Goal: Information Seeking & Learning: Learn about a topic

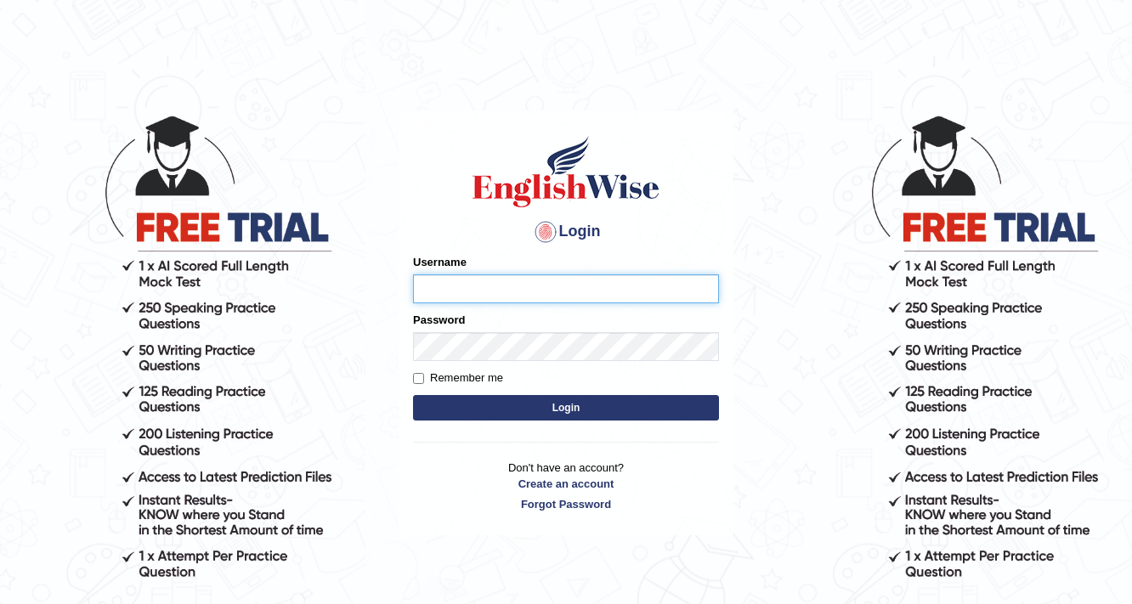
click at [578, 291] on input "Username" at bounding box center [566, 289] width 306 height 29
type input "c"
type input "vathanavan"
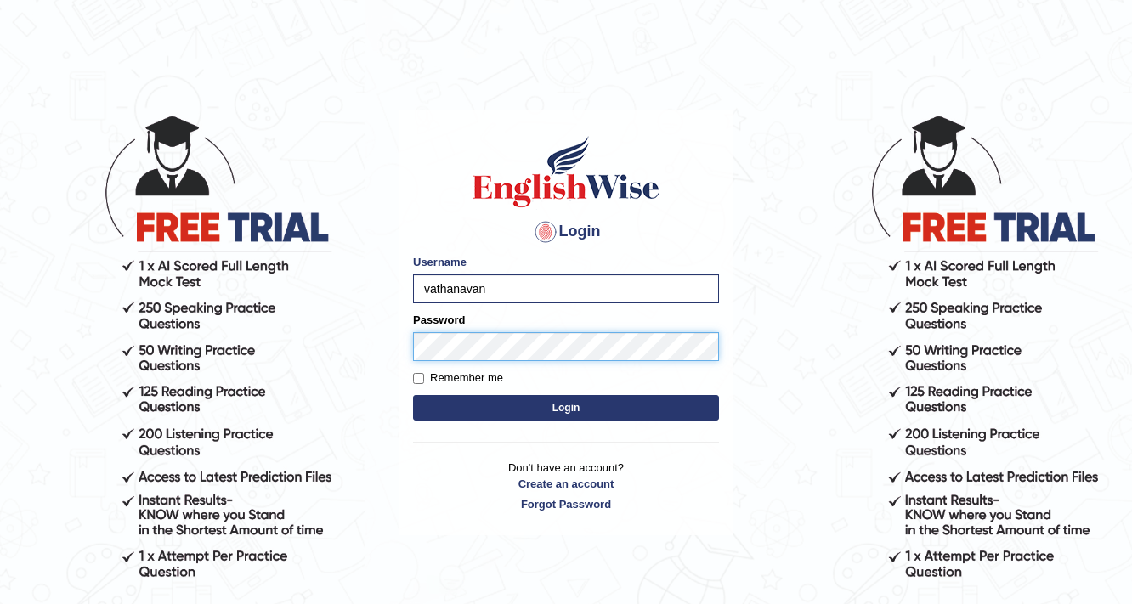
click at [413, 395] on button "Login" at bounding box center [566, 407] width 306 height 25
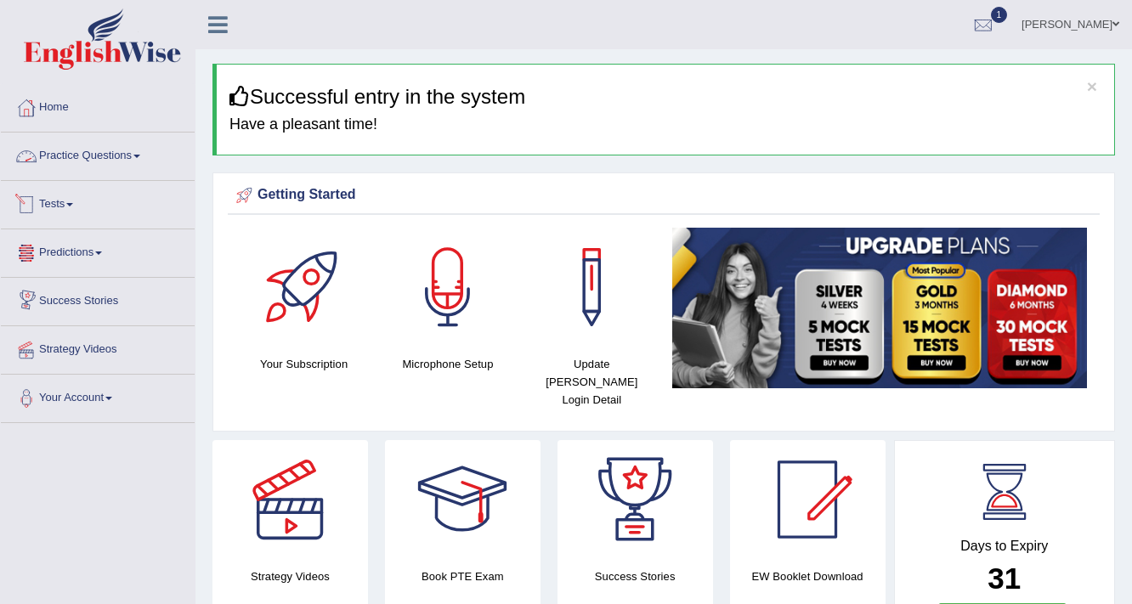
click at [110, 178] on li "Practice Questions Speaking Practice Read Aloud Repeat Sentence Describe Image …" at bounding box center [98, 157] width 194 height 48
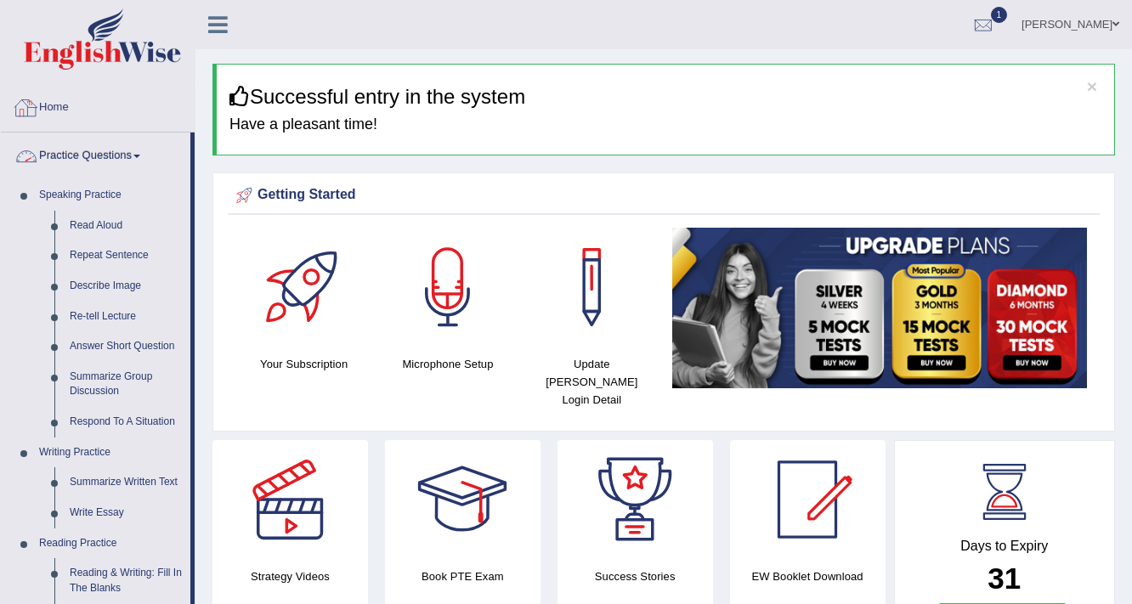
click at [115, 154] on link "Practice Questions" at bounding box center [96, 154] width 190 height 42
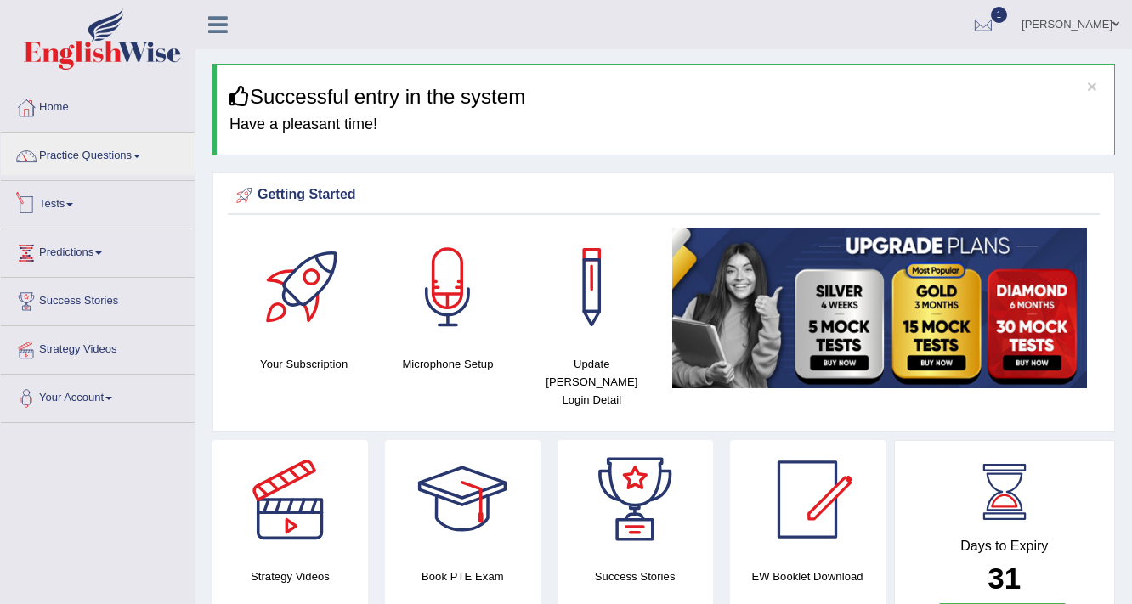
click at [58, 203] on link "Tests" at bounding box center [98, 202] width 194 height 42
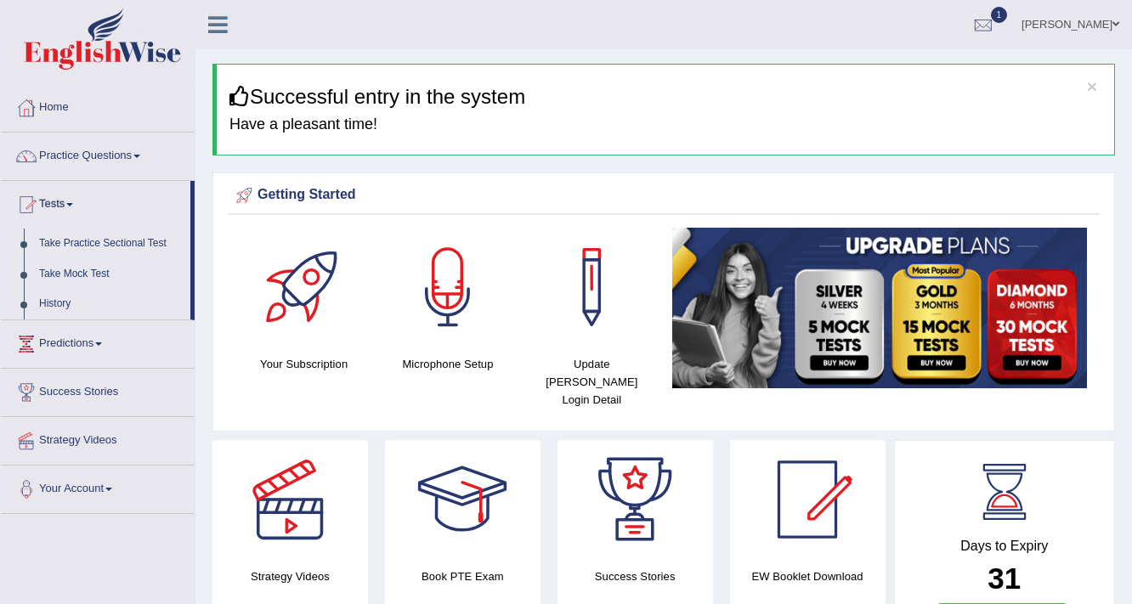
click at [109, 243] on link "Take Practice Sectional Test" at bounding box center [110, 244] width 159 height 31
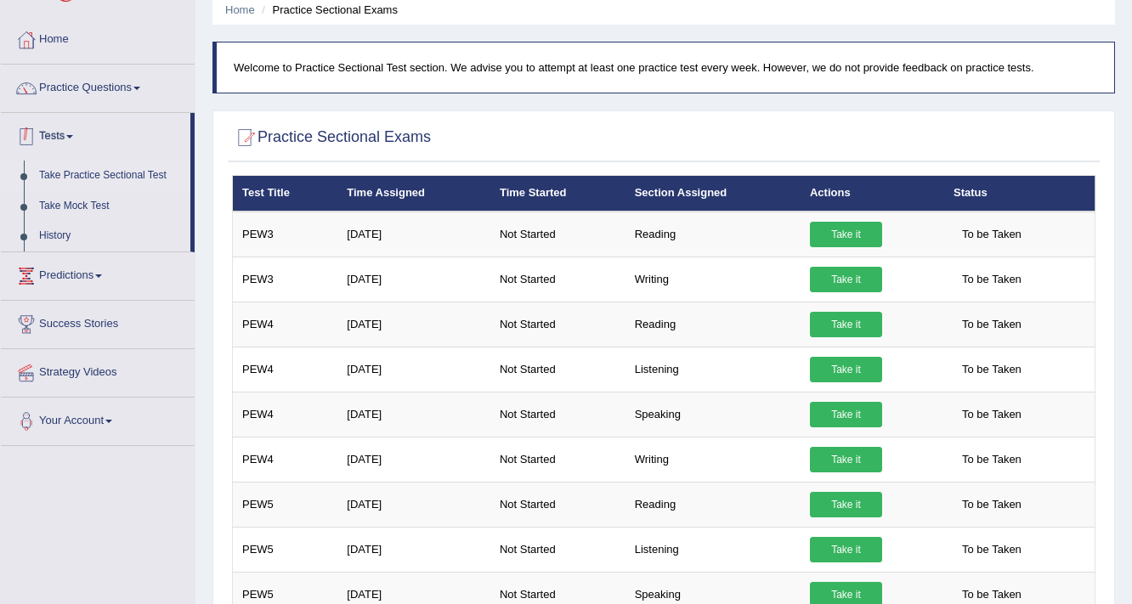
click at [59, 177] on link "Take Practice Sectional Test" at bounding box center [110, 176] width 159 height 31
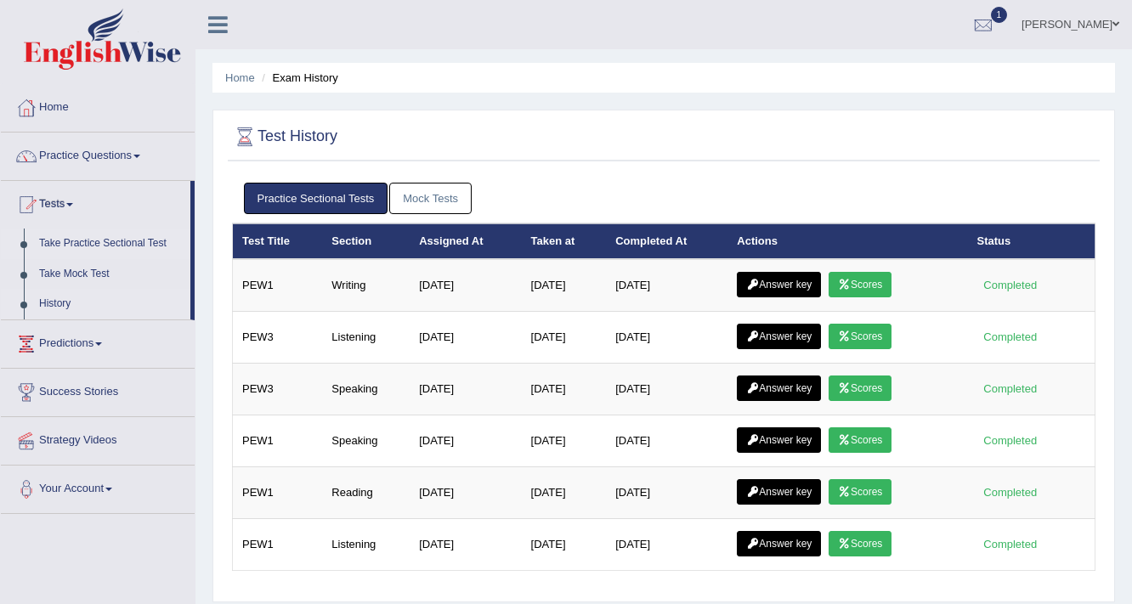
click at [71, 241] on link "Take Practice Sectional Test" at bounding box center [110, 244] width 159 height 31
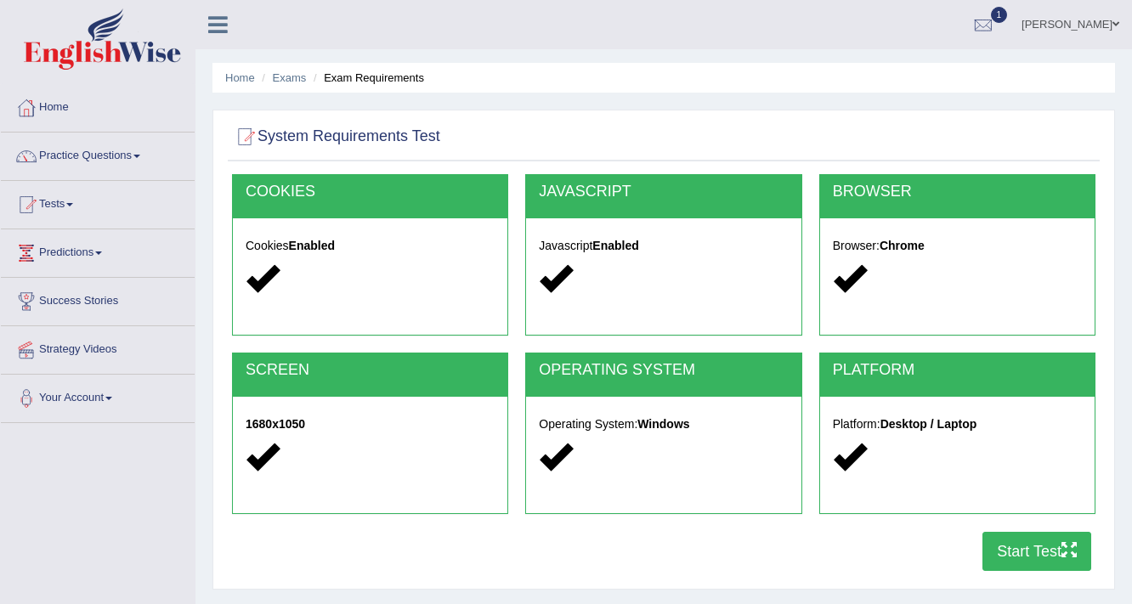
click at [1058, 566] on button "Start Test" at bounding box center [1036, 551] width 109 height 39
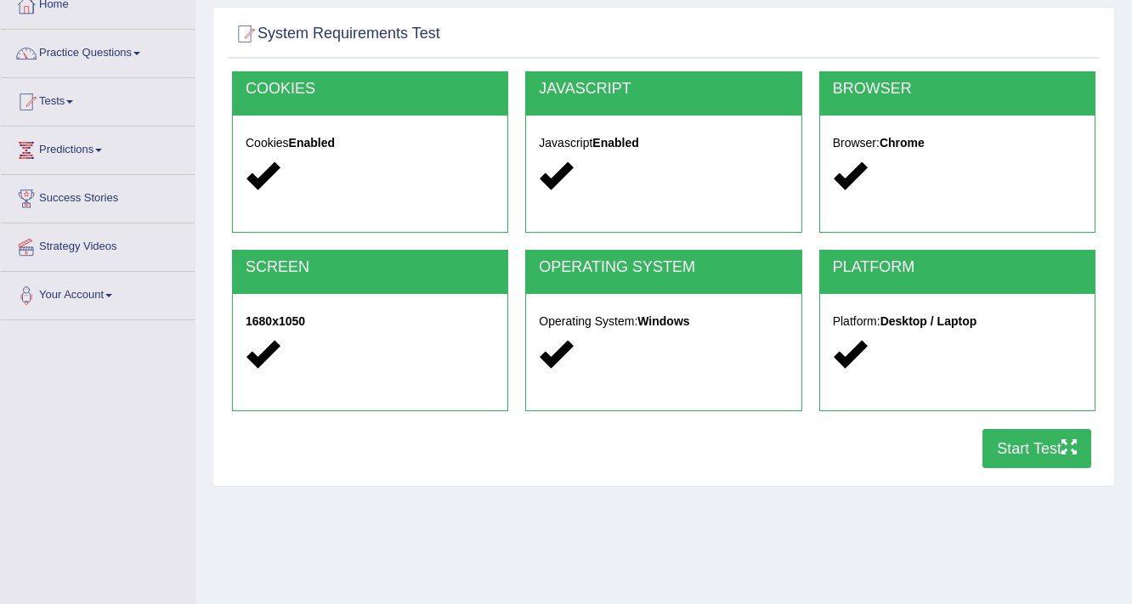
scroll to position [272, 0]
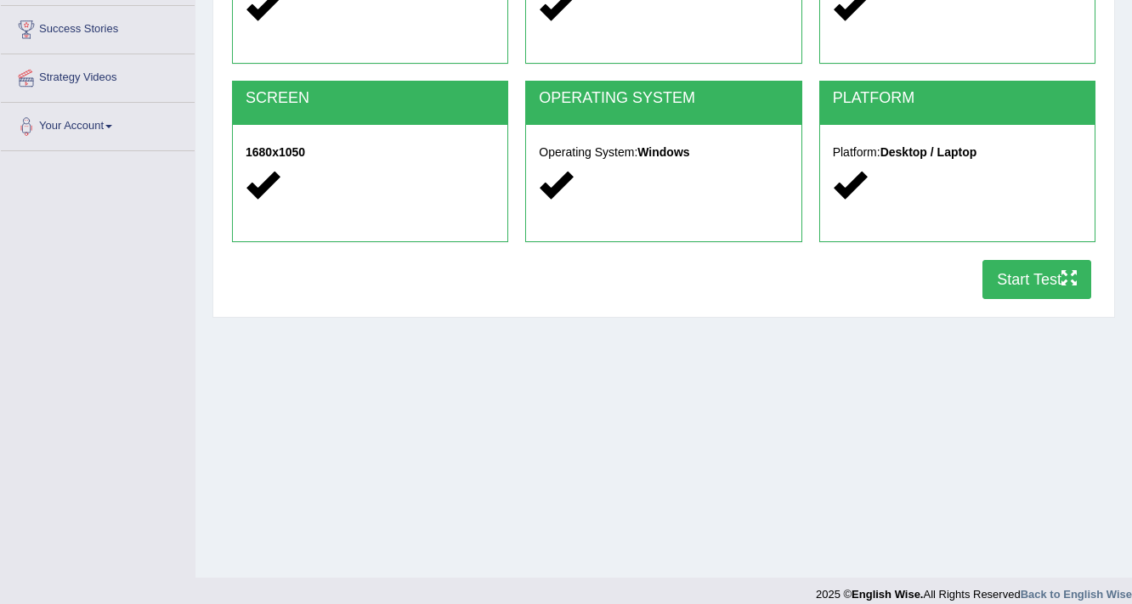
click at [995, 276] on button "Start Test" at bounding box center [1036, 279] width 109 height 39
click at [1037, 269] on button "Start Test" at bounding box center [1036, 279] width 109 height 39
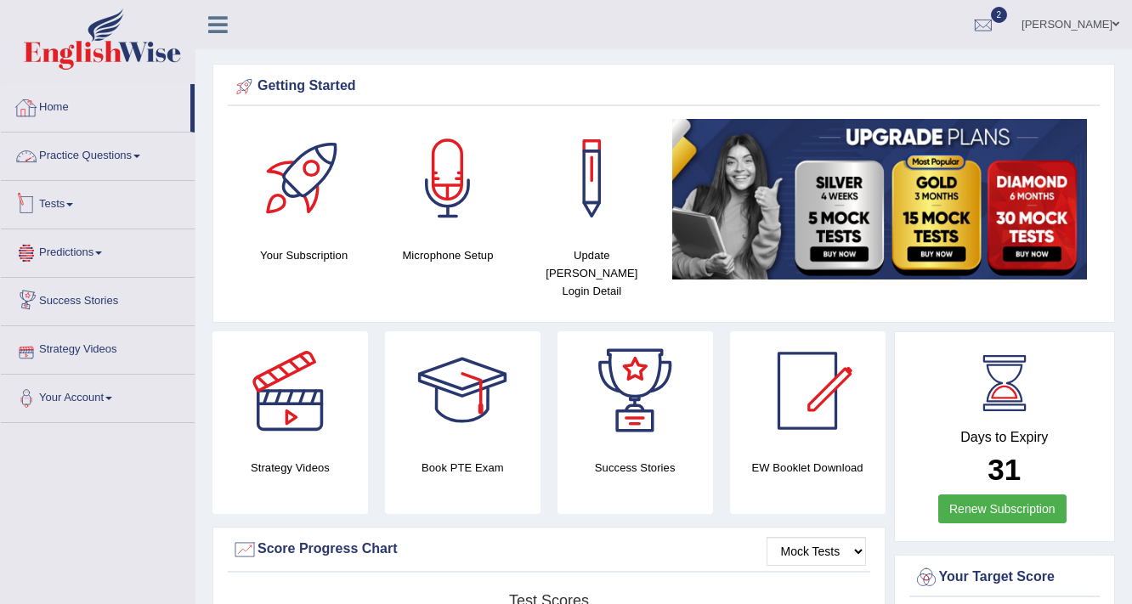
click at [42, 217] on link "Tests" at bounding box center [98, 202] width 194 height 42
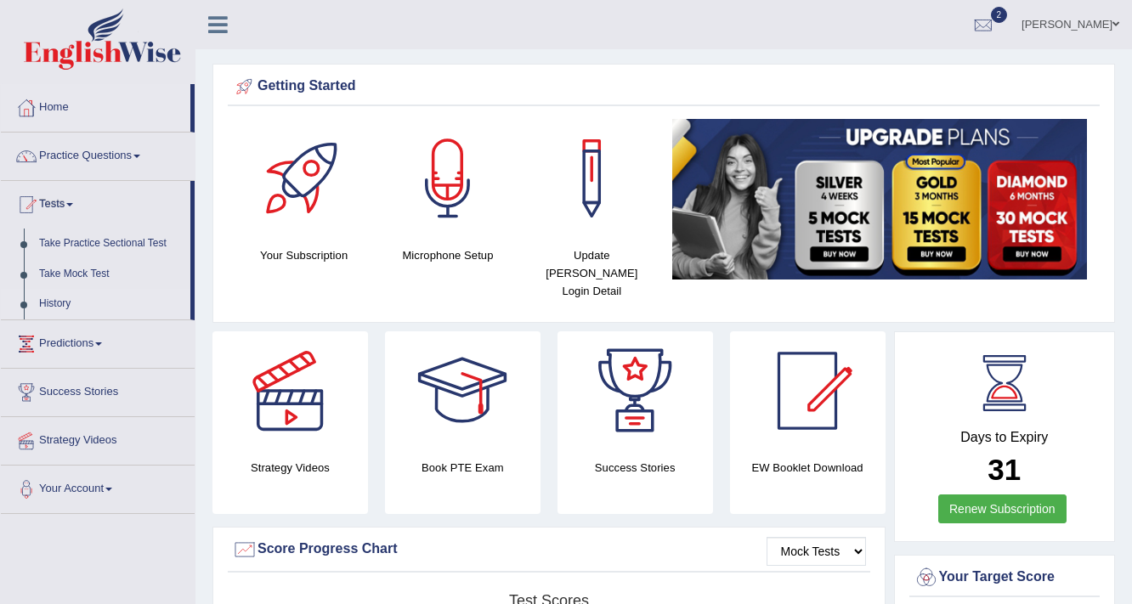
click at [65, 296] on link "History" at bounding box center [110, 304] width 159 height 31
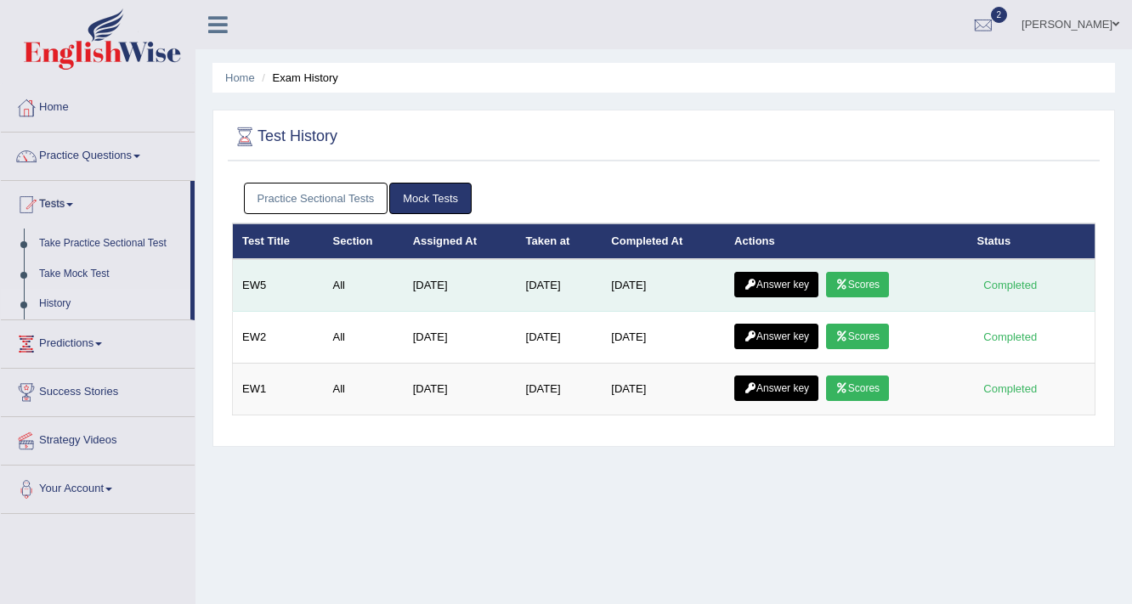
click at [886, 286] on link "Scores" at bounding box center [857, 284] width 63 height 25
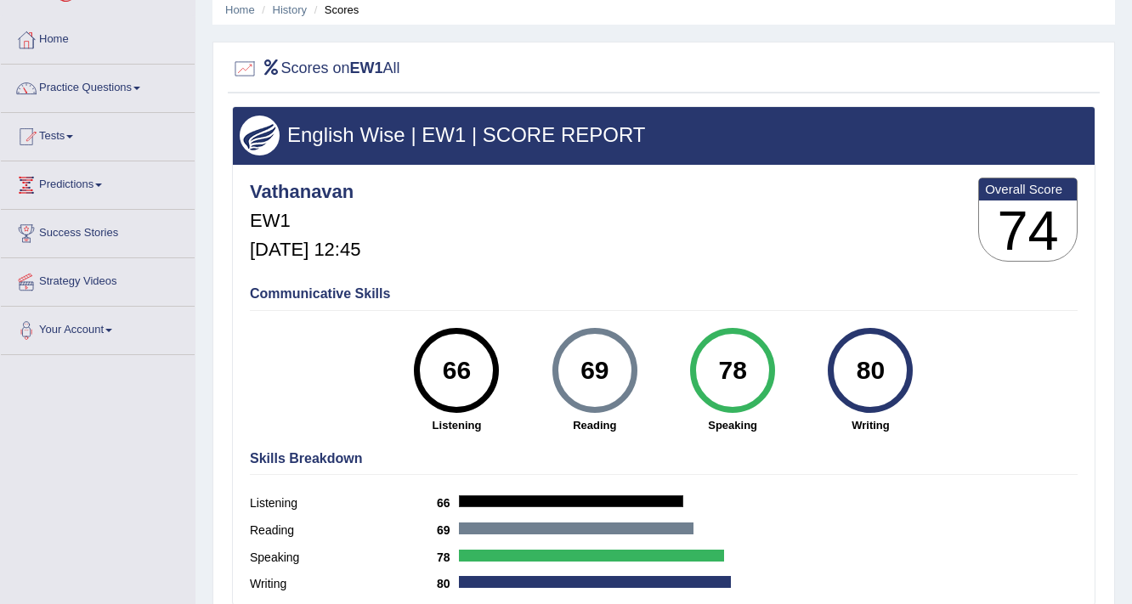
scroll to position [288, 0]
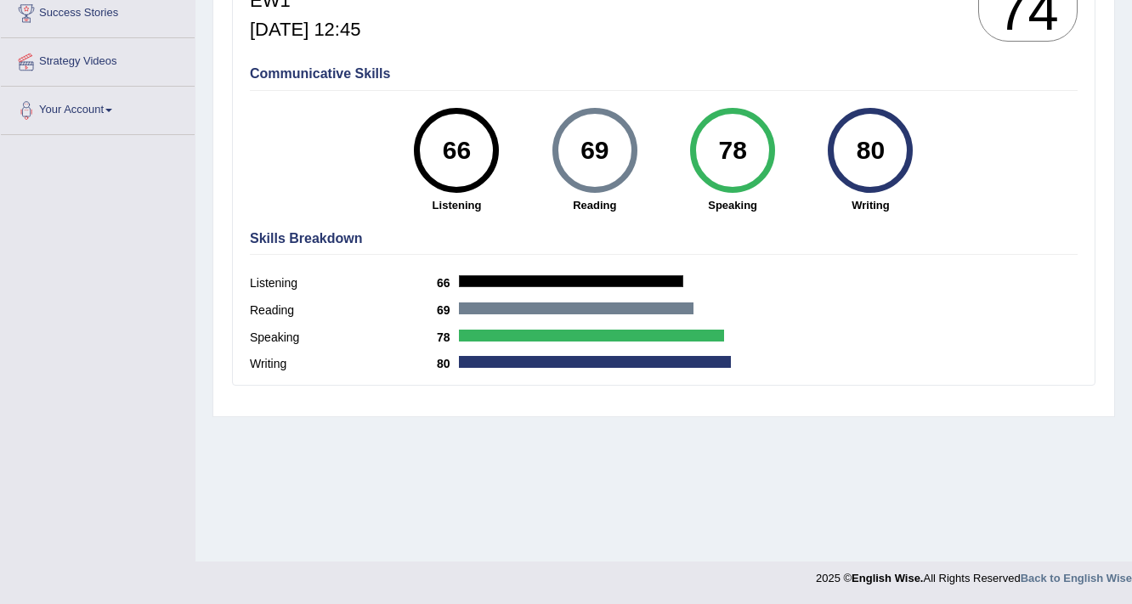
click at [830, 238] on h4 "Skills Breakdown" at bounding box center [664, 238] width 828 height 15
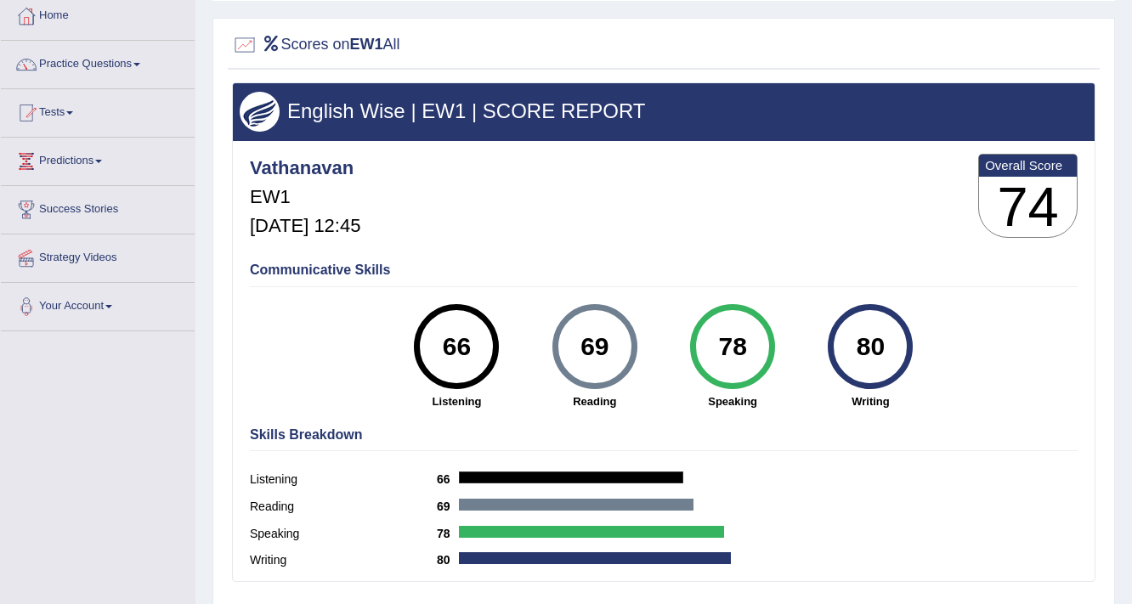
scroll to position [0, 0]
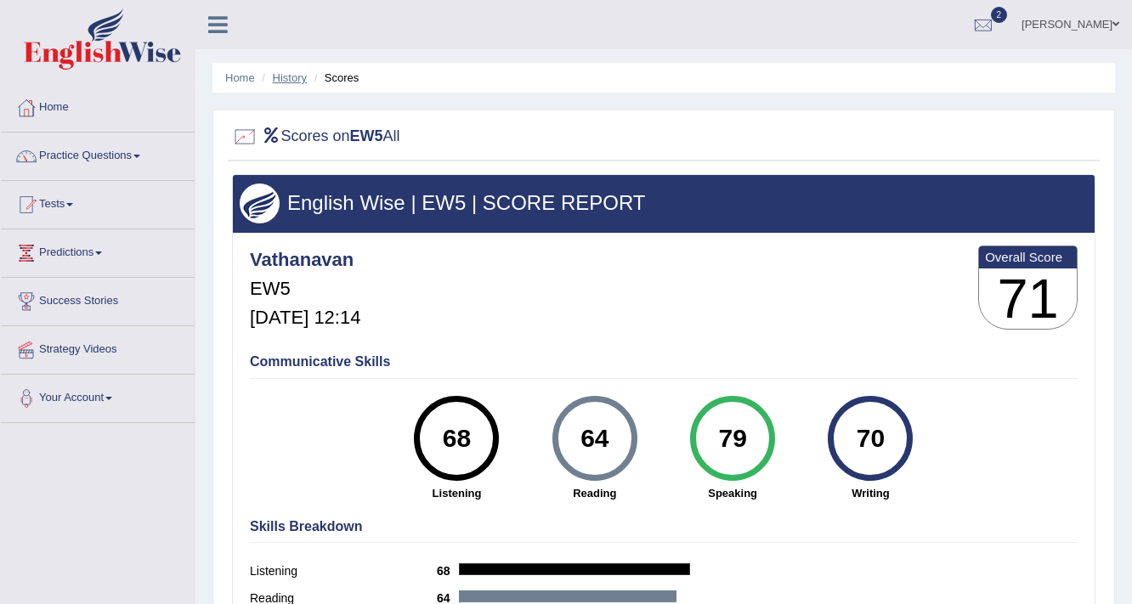
click at [293, 75] on link "History" at bounding box center [290, 77] width 34 height 13
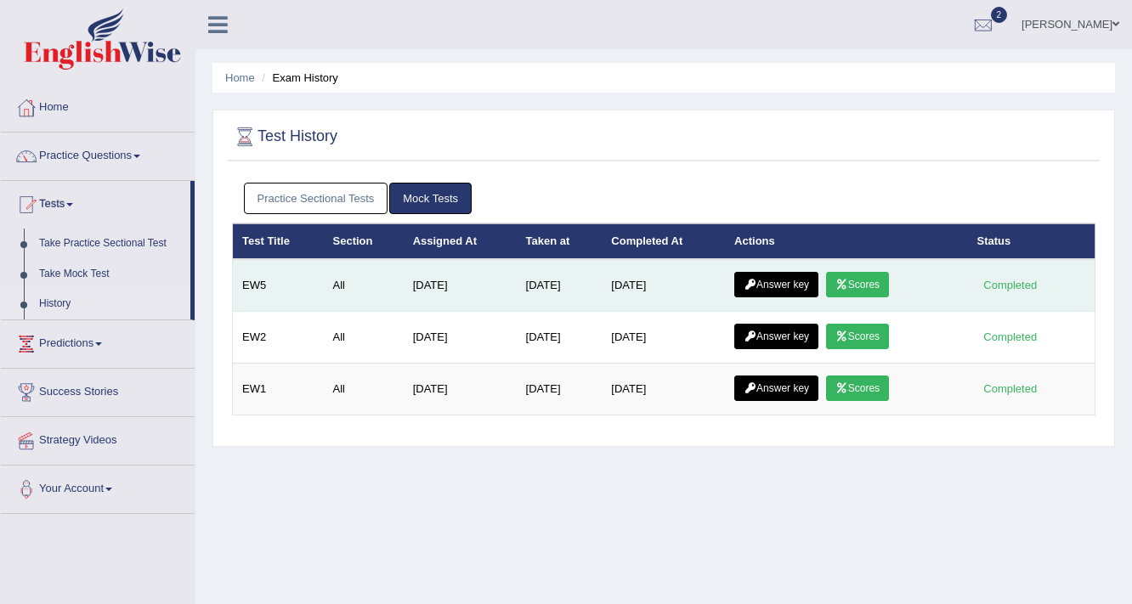
click at [794, 280] on link "Answer key" at bounding box center [776, 284] width 84 height 25
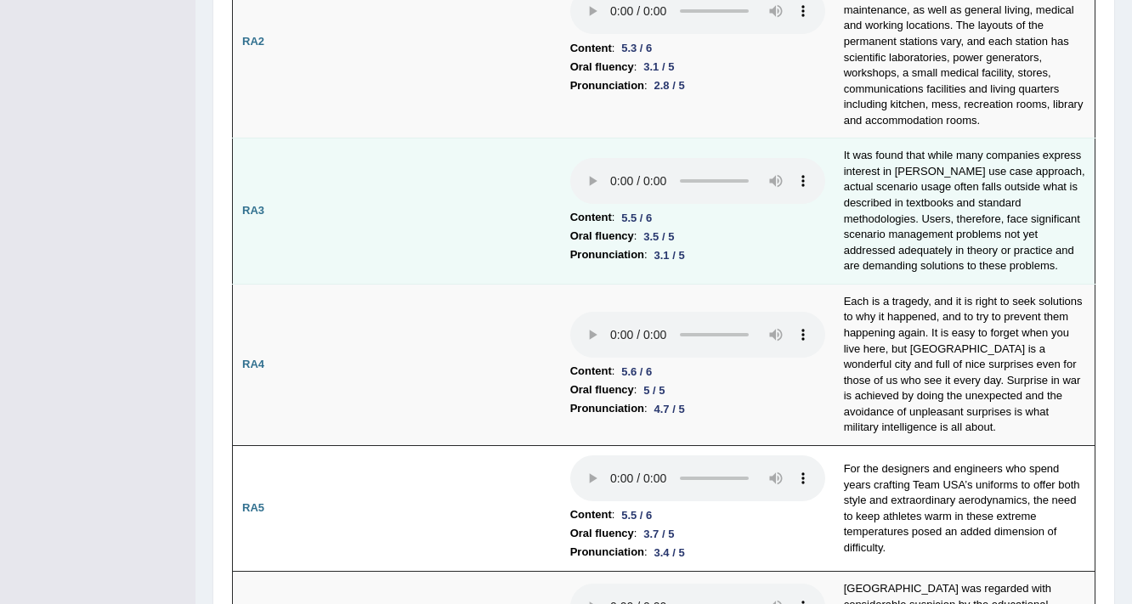
scroll to position [544, 0]
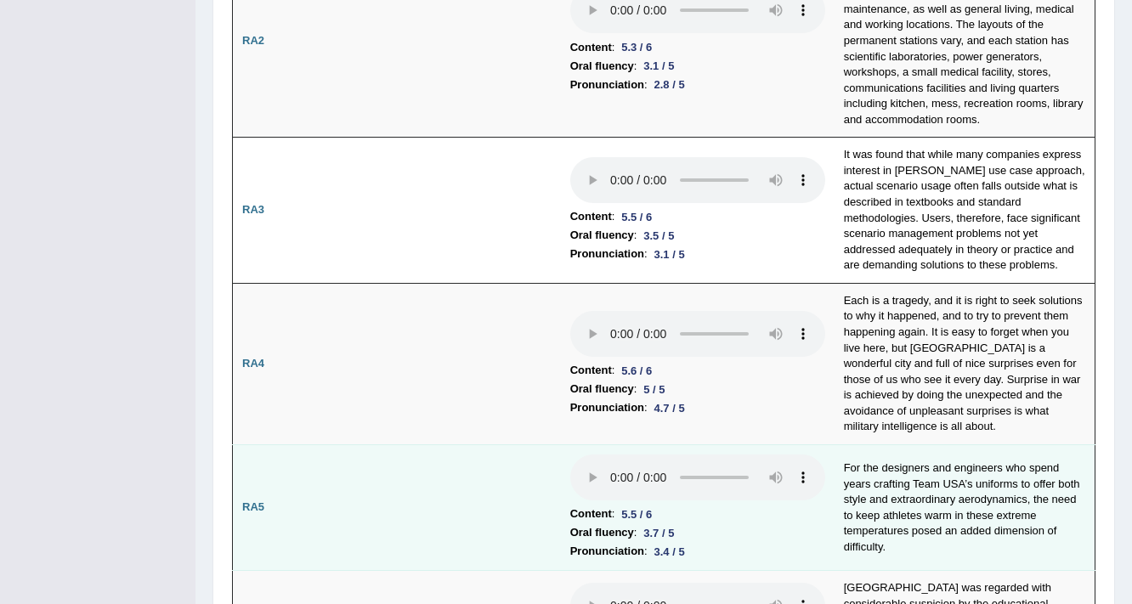
click at [1048, 503] on td "For the designers and engineers who spend years crafting Team USA’s uniforms to…" at bounding box center [965, 507] width 261 height 127
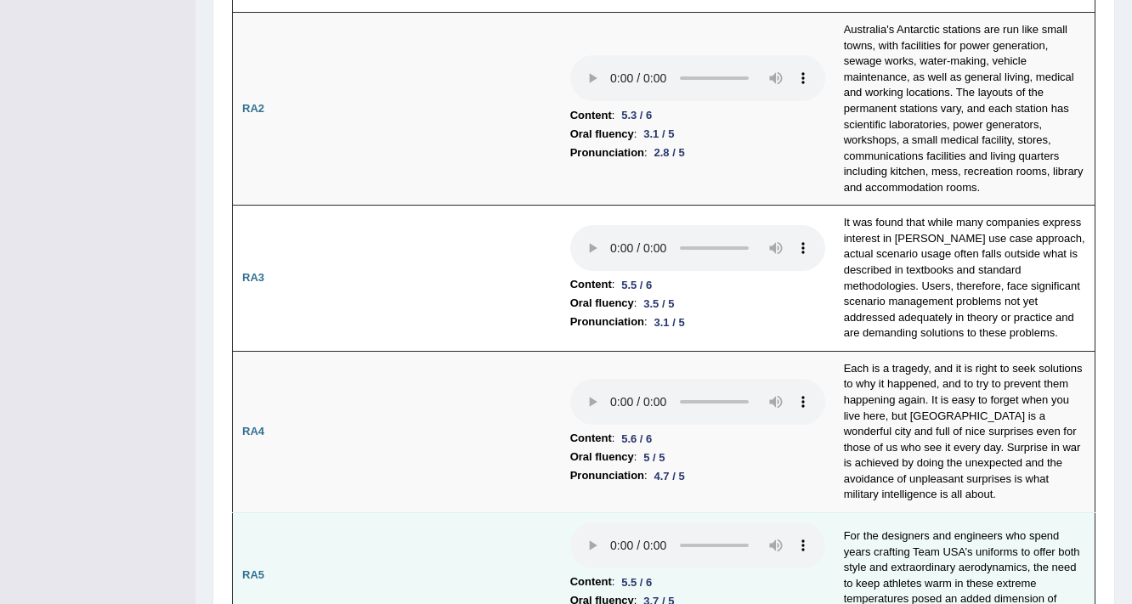
scroll to position [136, 0]
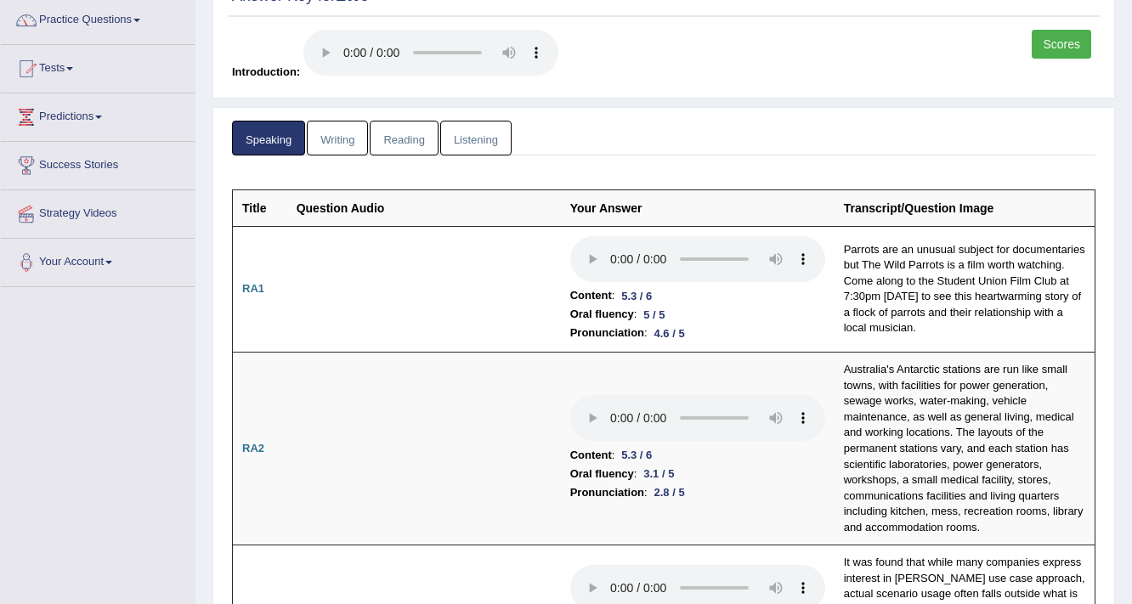
click at [344, 129] on link "Writing" at bounding box center [337, 138] width 61 height 35
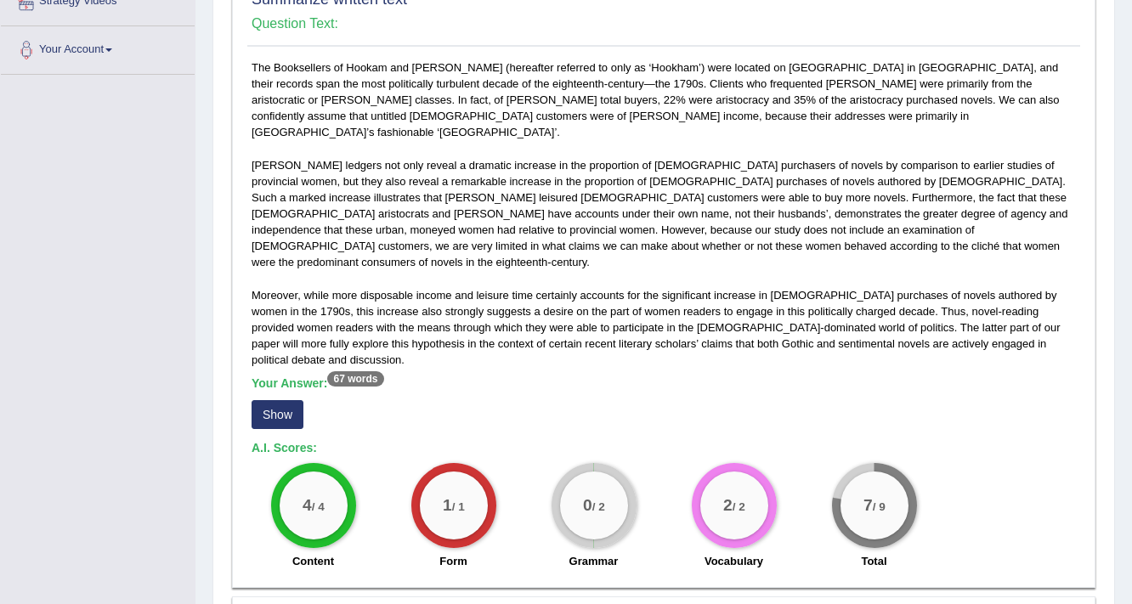
scroll to position [476, 0]
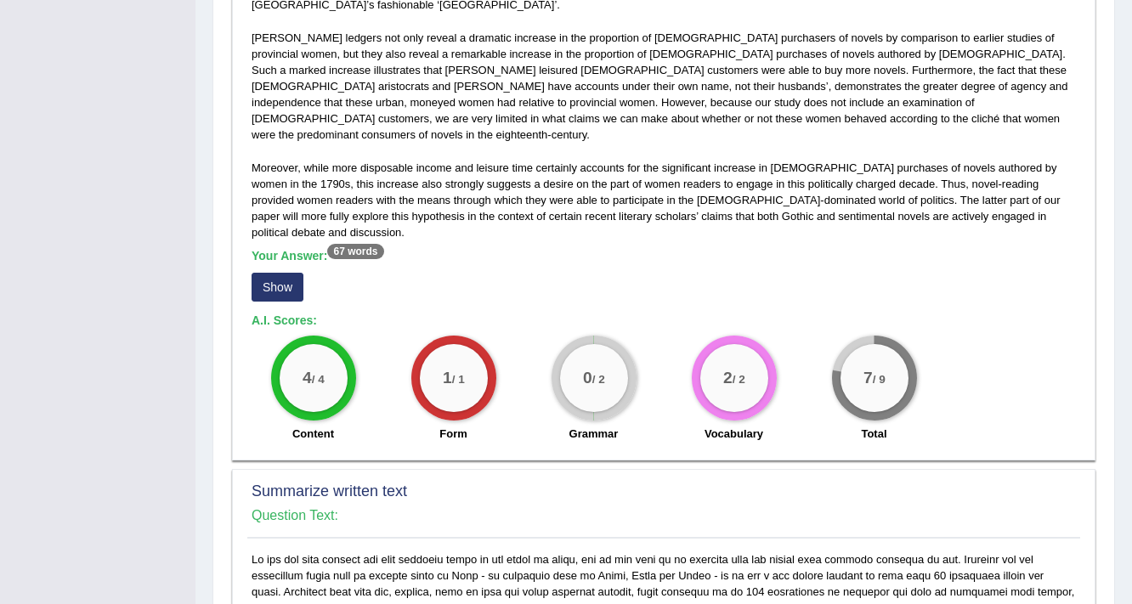
click at [269, 273] on button "Show" at bounding box center [278, 287] width 52 height 29
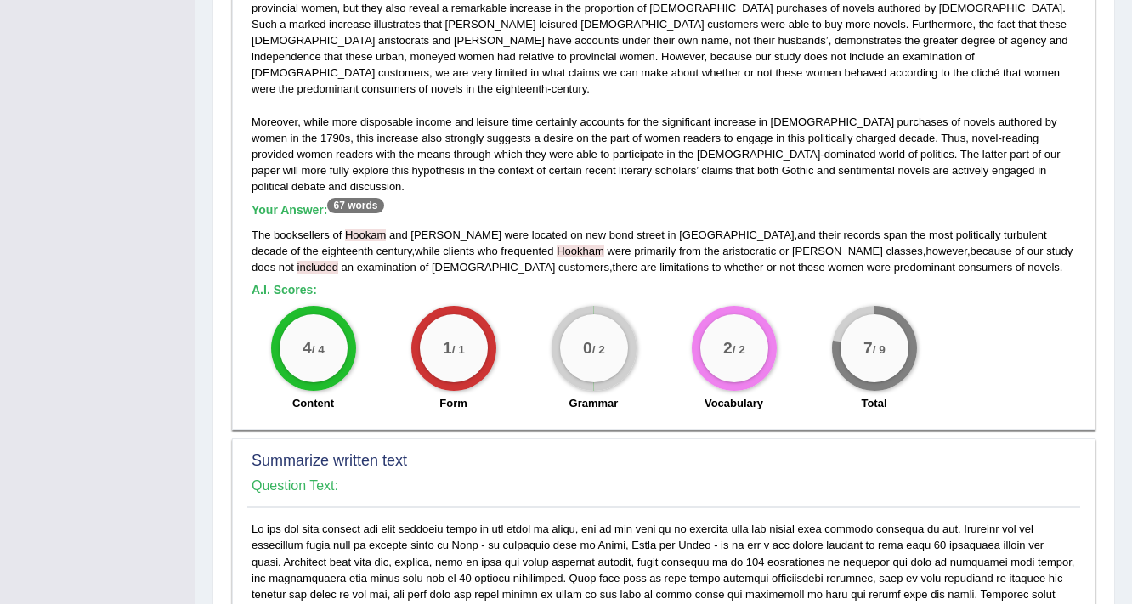
scroll to position [544, 0]
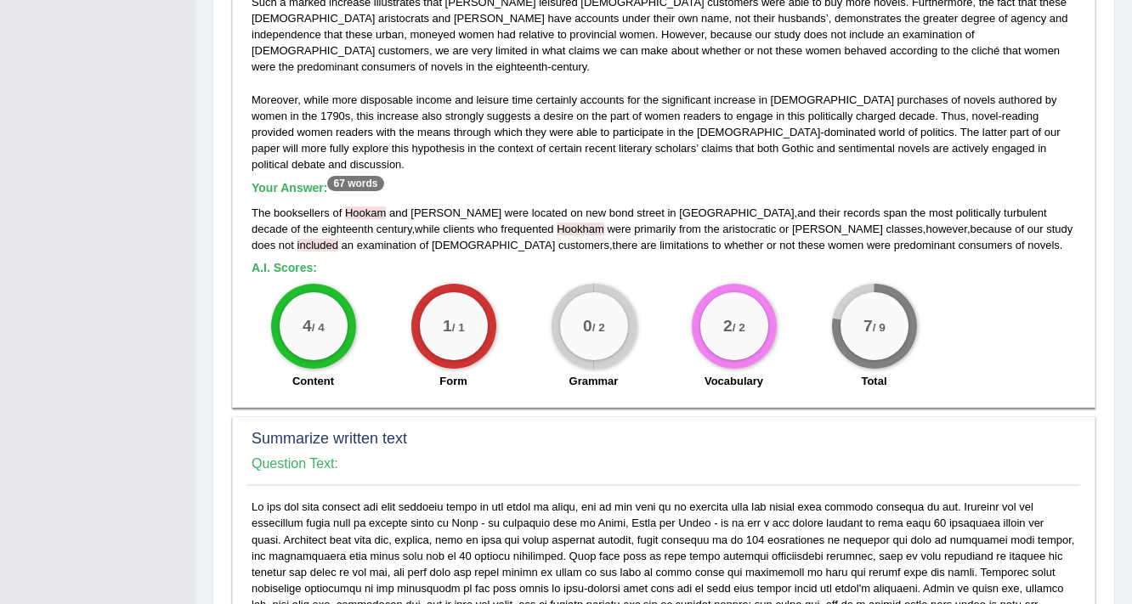
click at [394, 262] on h5 "A.I. Scores:" at bounding box center [664, 268] width 824 height 13
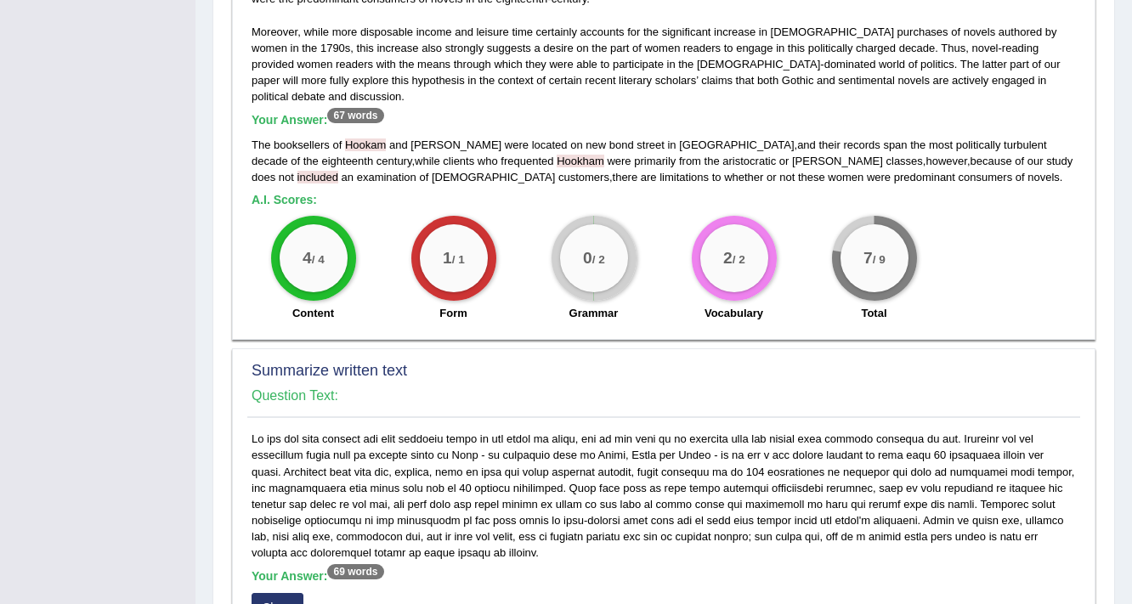
scroll to position [748, 0]
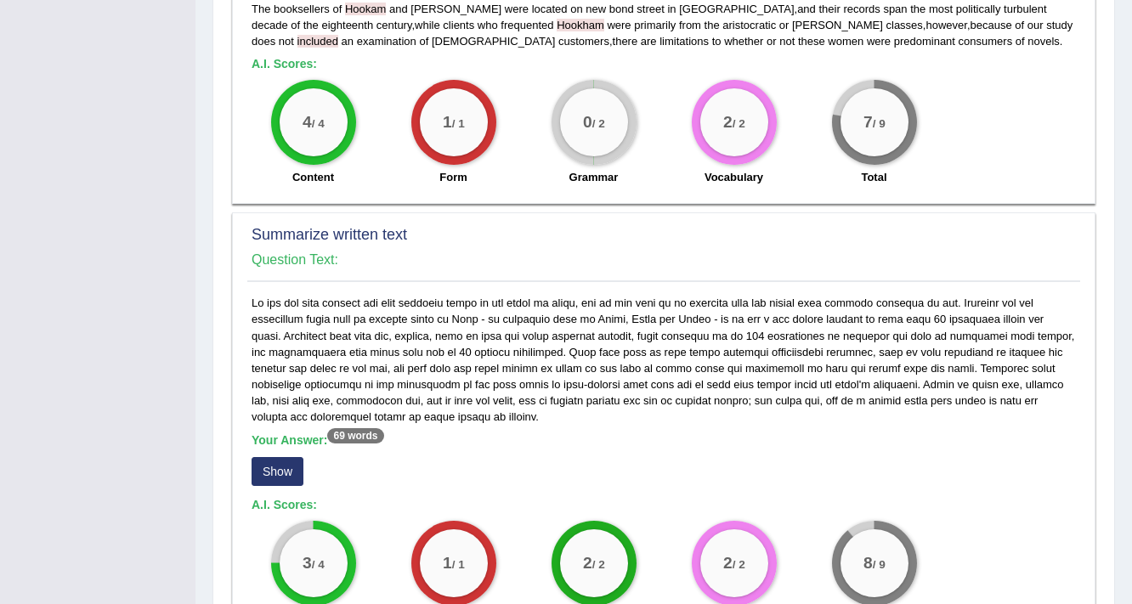
click at [279, 457] on button "Show" at bounding box center [278, 471] width 52 height 29
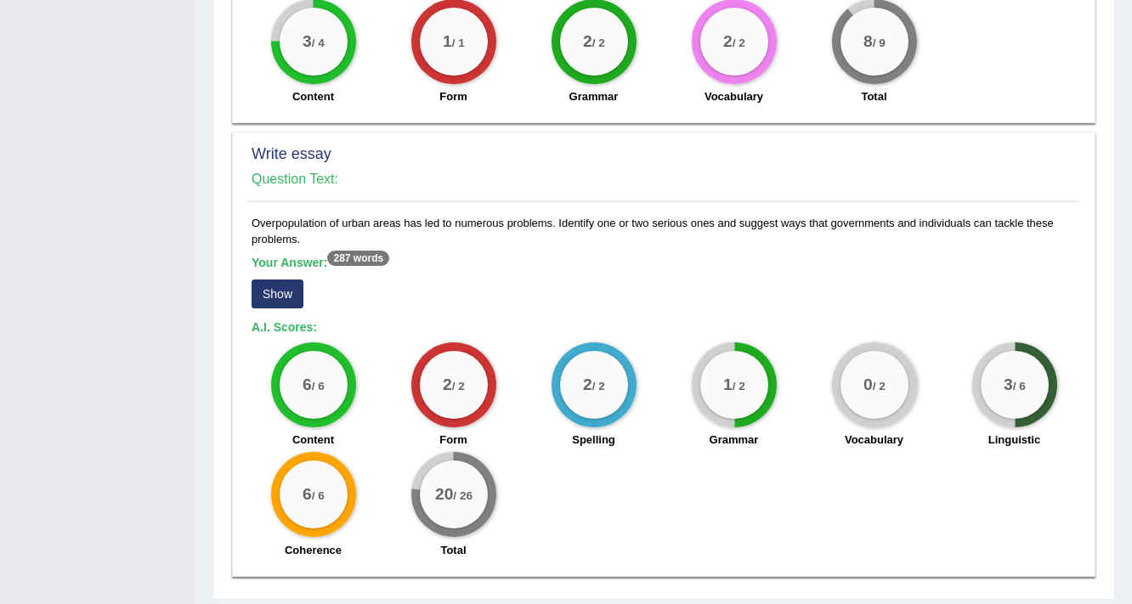
click at [282, 280] on button "Show" at bounding box center [278, 294] width 52 height 29
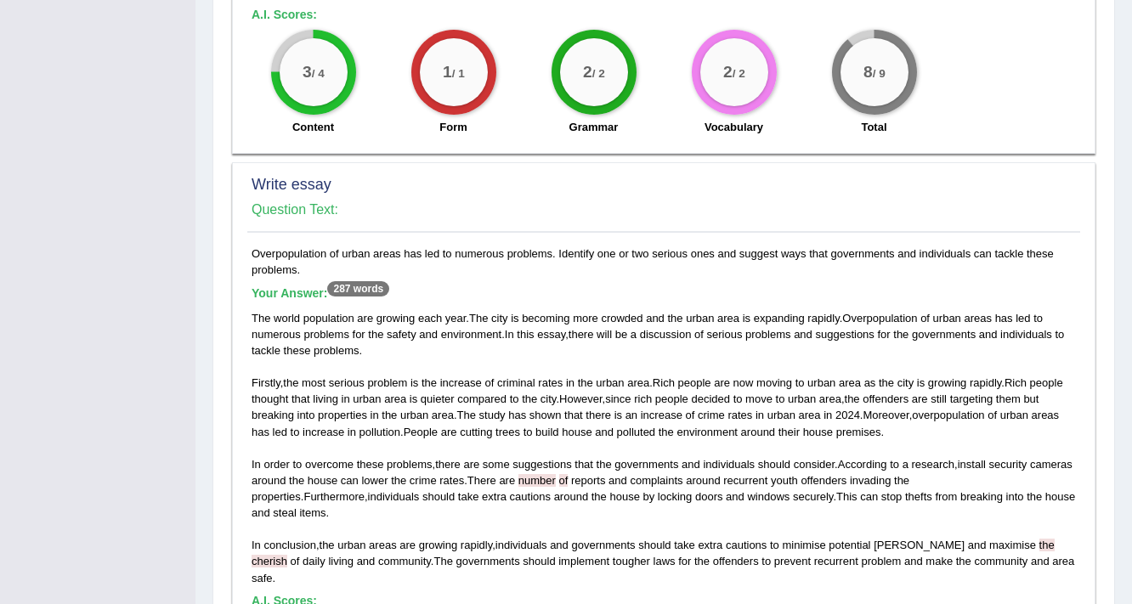
scroll to position [1380, 0]
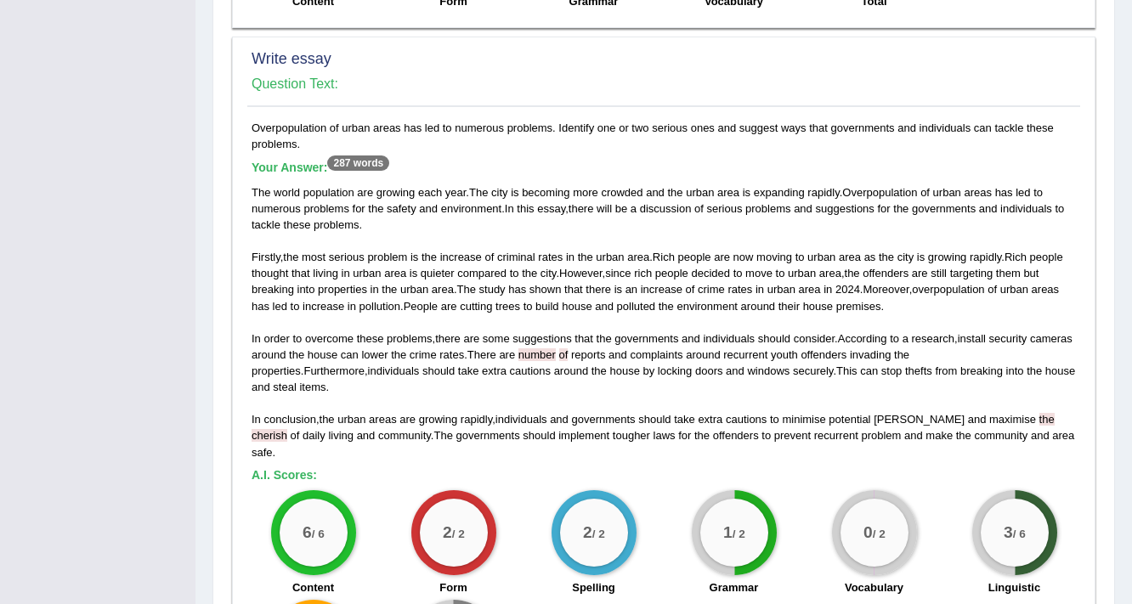
click at [1016, 528] on small "/ 6" at bounding box center [1018, 534] width 13 height 13
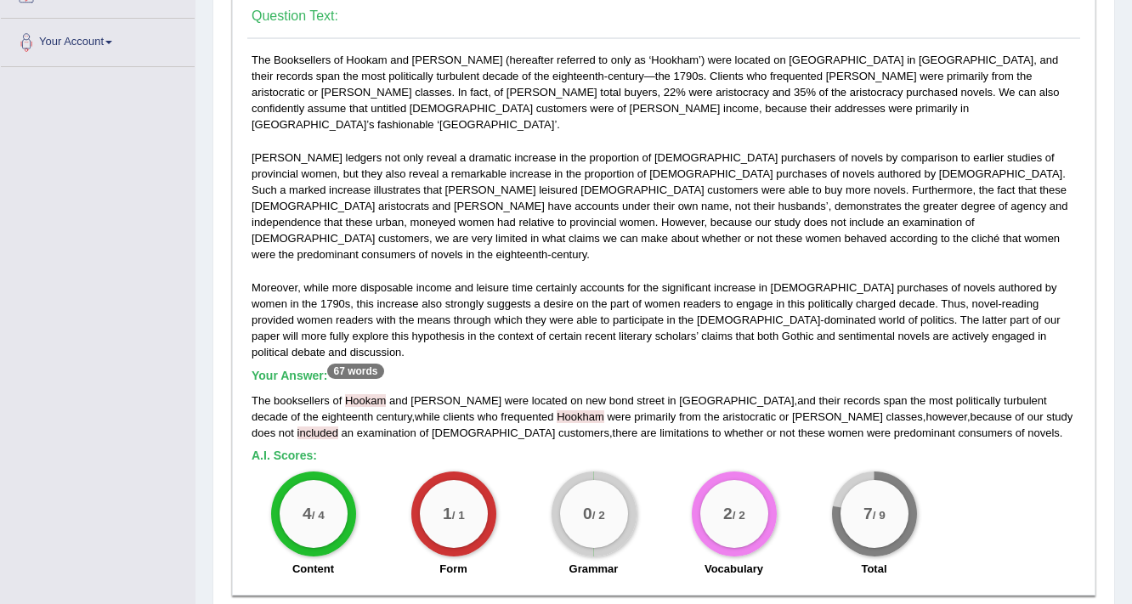
scroll to position [16, 0]
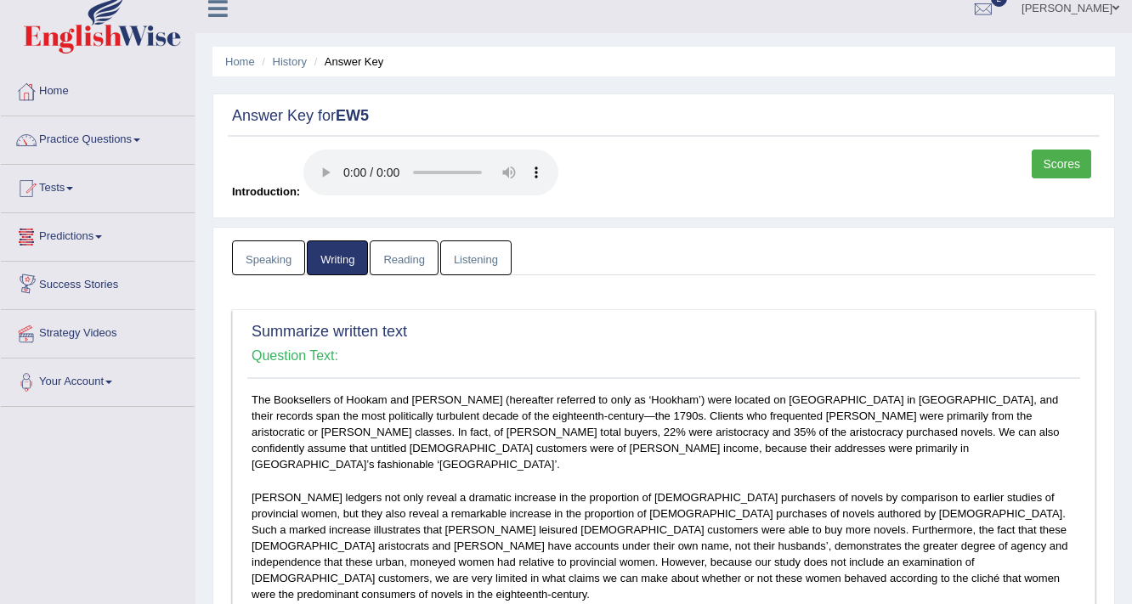
click at [381, 258] on link "Reading" at bounding box center [404, 258] width 68 height 35
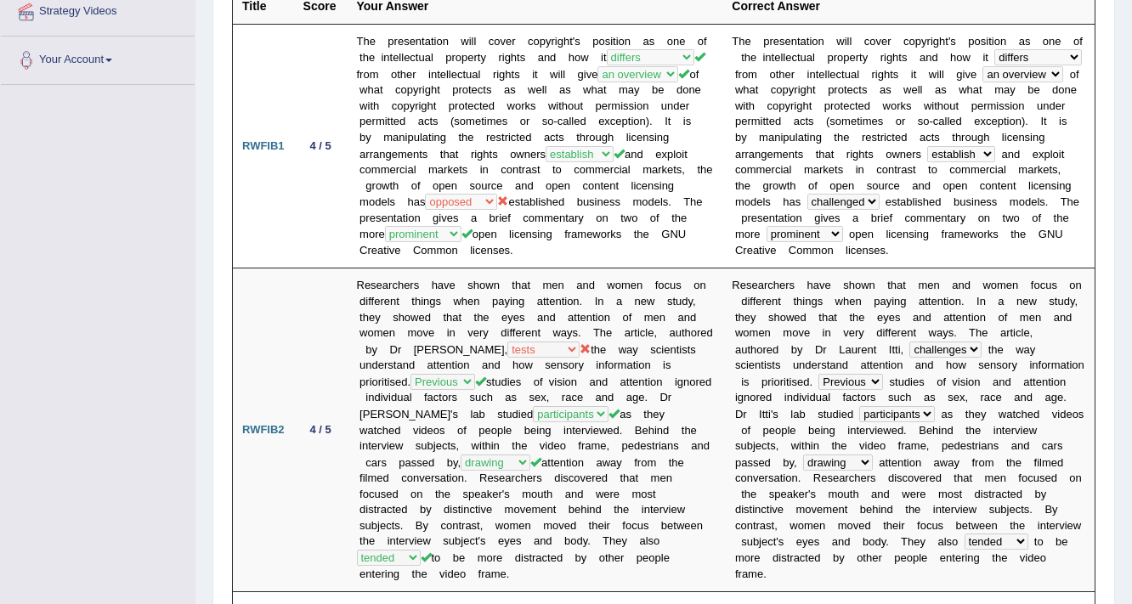
scroll to position [0, 0]
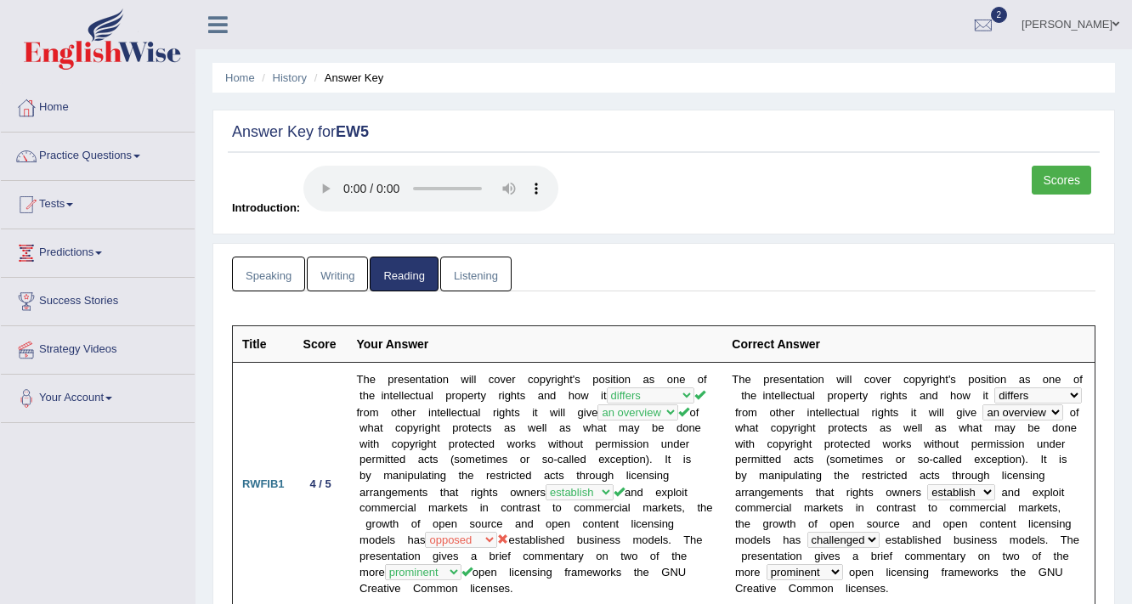
click at [483, 288] on link "Listening" at bounding box center [475, 274] width 71 height 35
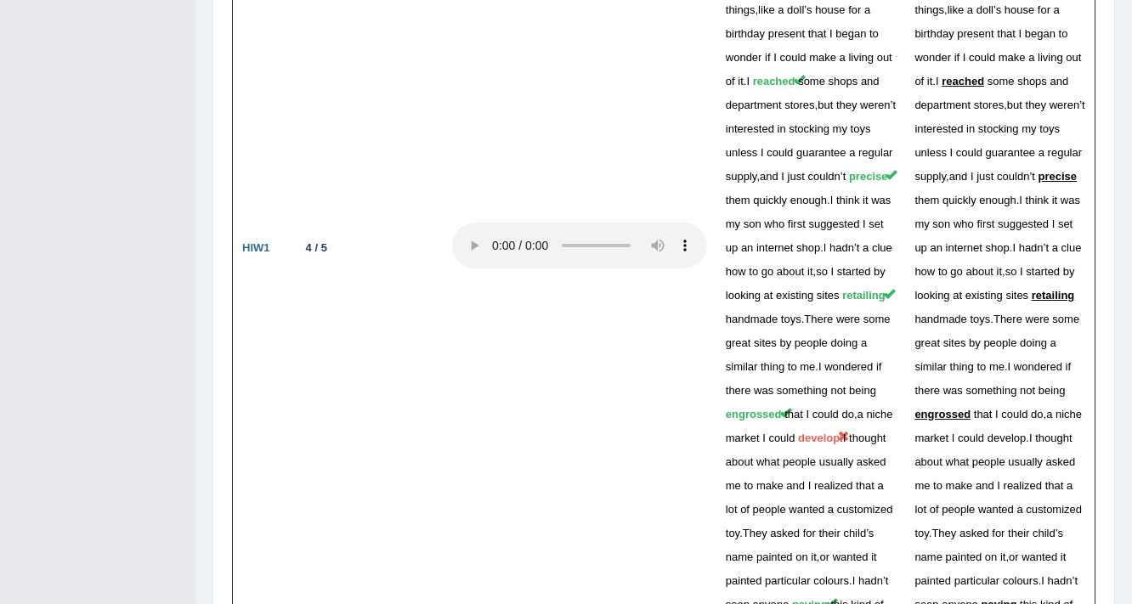
scroll to position [3807, 0]
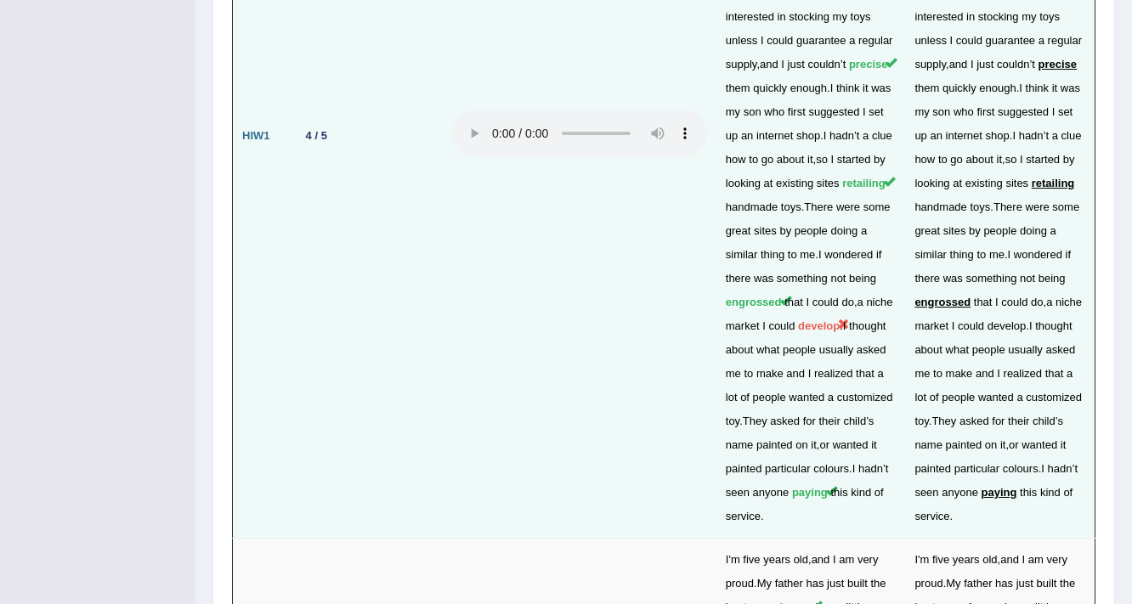
click at [723, 342] on td "I ’ d been making wooden toys for my family and friends for quite some time . I…" at bounding box center [811, 135] width 190 height 805
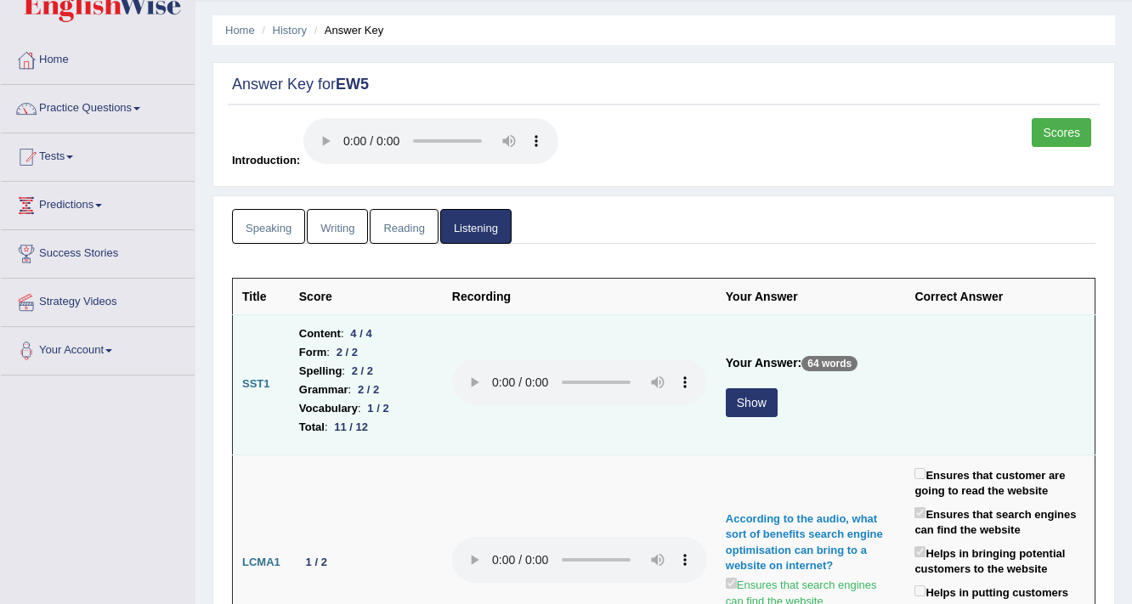
scroll to position [0, 0]
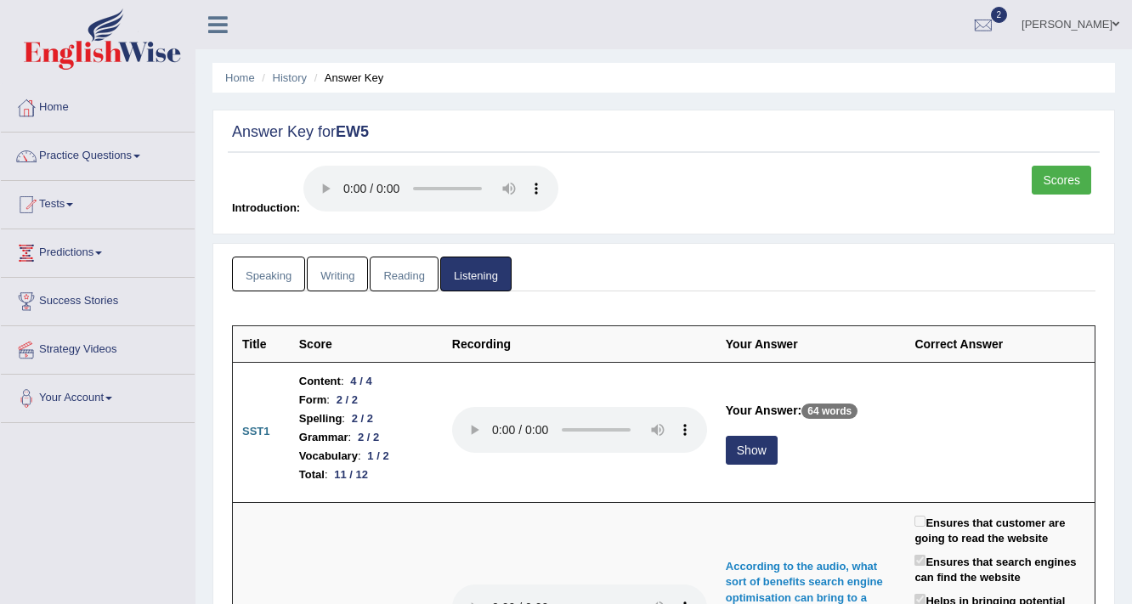
click at [386, 275] on link "Reading" at bounding box center [404, 274] width 68 height 35
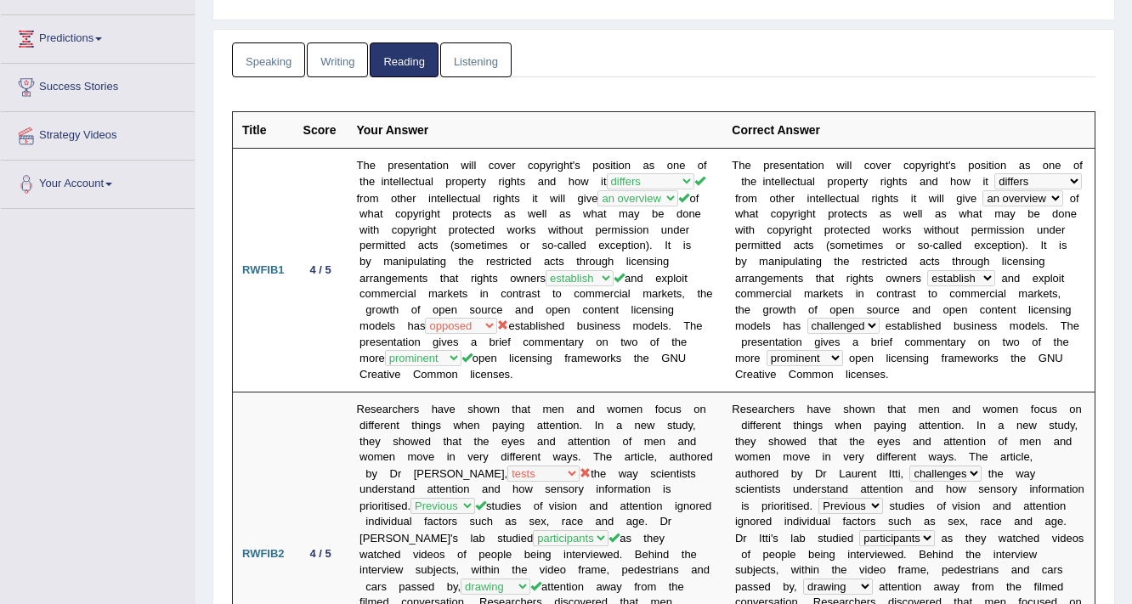
scroll to position [68, 0]
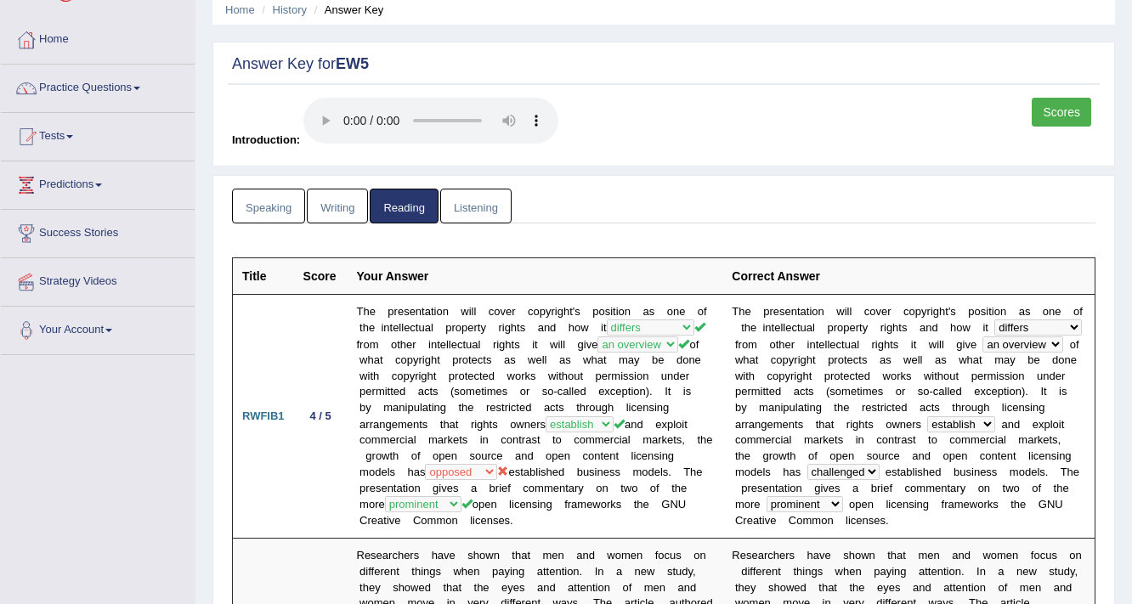
click at [297, 211] on link "Speaking" at bounding box center [268, 206] width 73 height 35
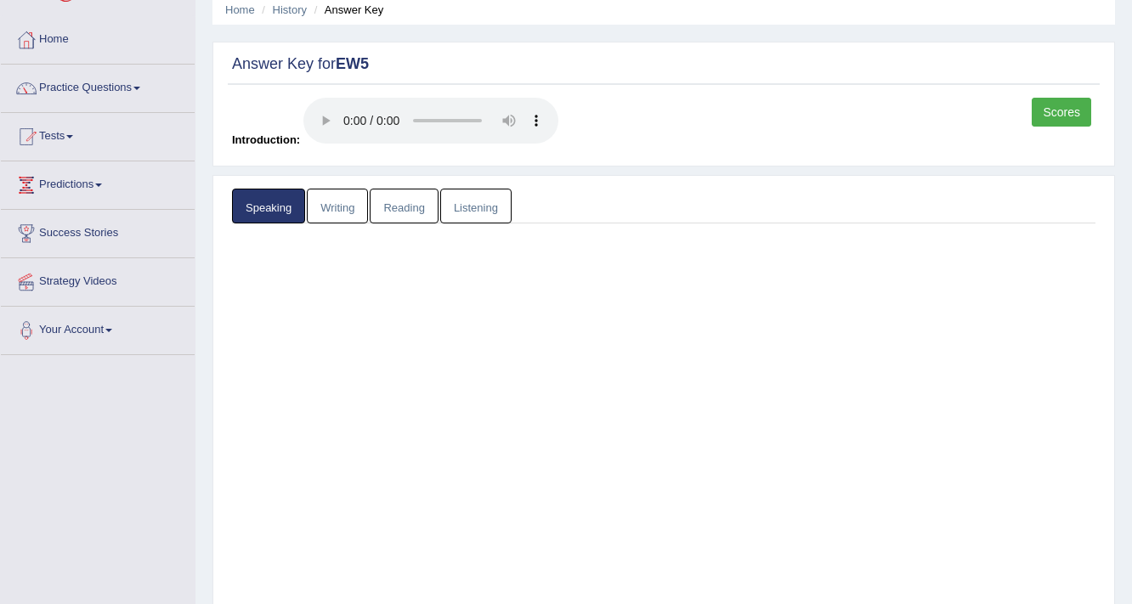
click at [347, 204] on link "Writing" at bounding box center [337, 206] width 61 height 35
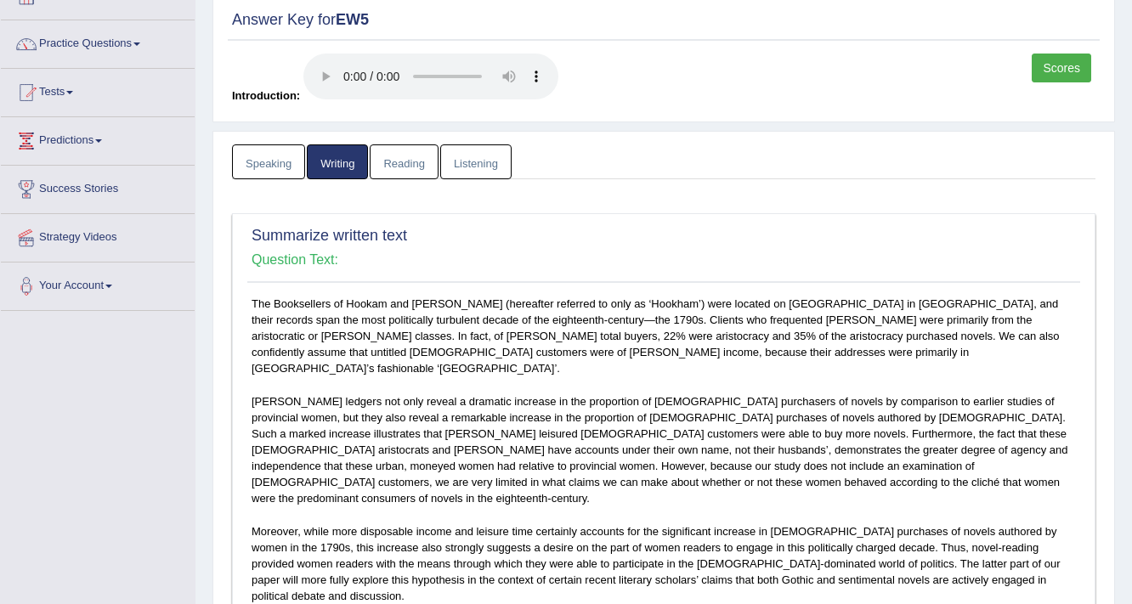
scroll to position [0, 0]
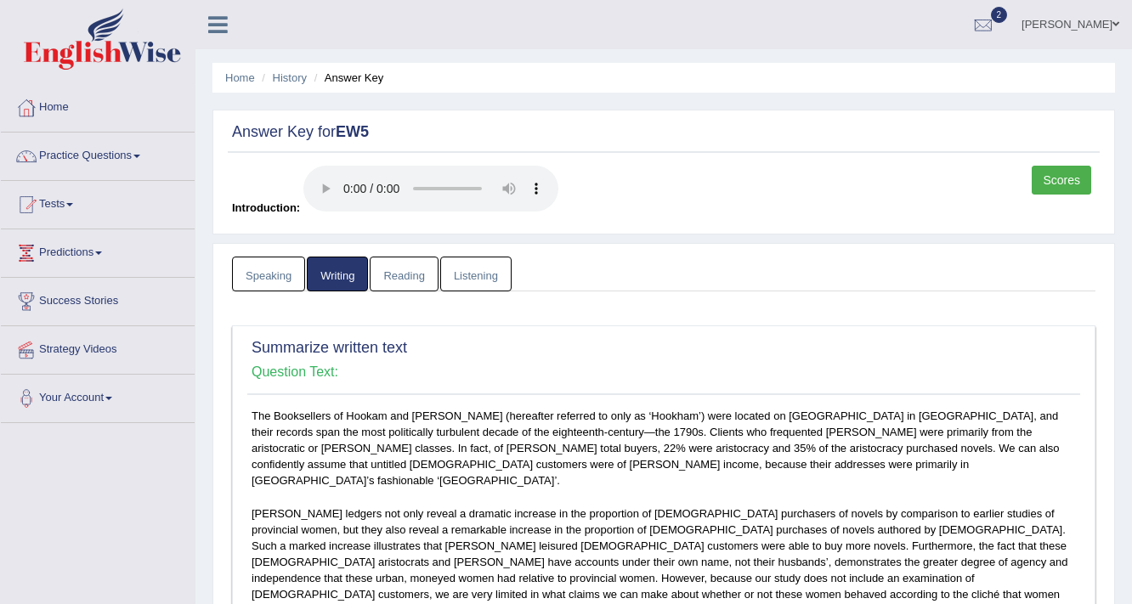
click at [270, 279] on link "Speaking" at bounding box center [268, 274] width 73 height 35
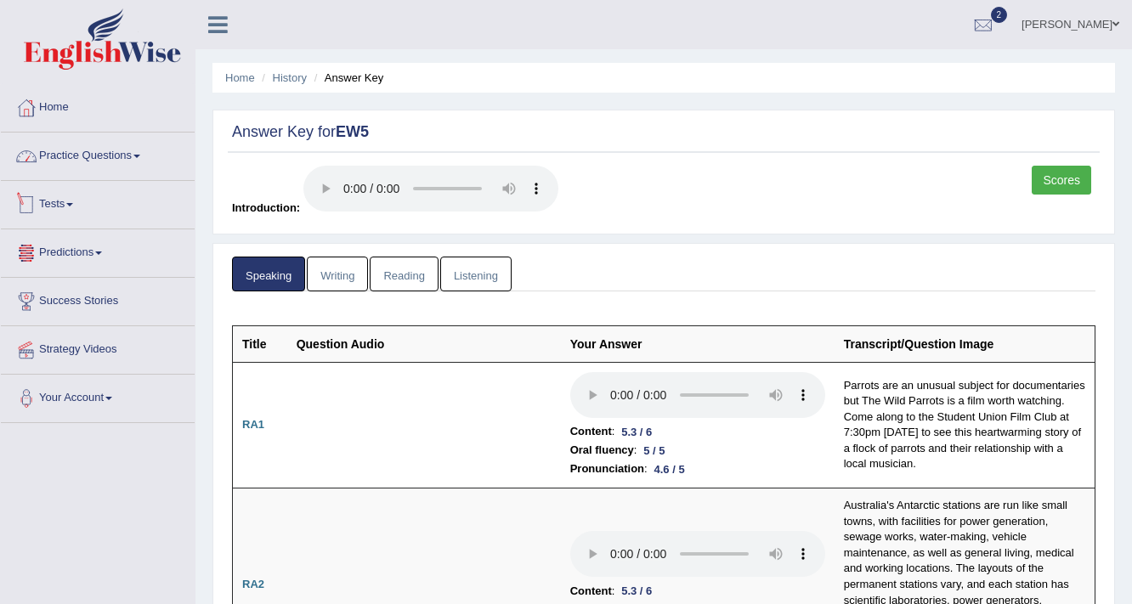
click at [119, 156] on link "Practice Questions" at bounding box center [98, 154] width 194 height 42
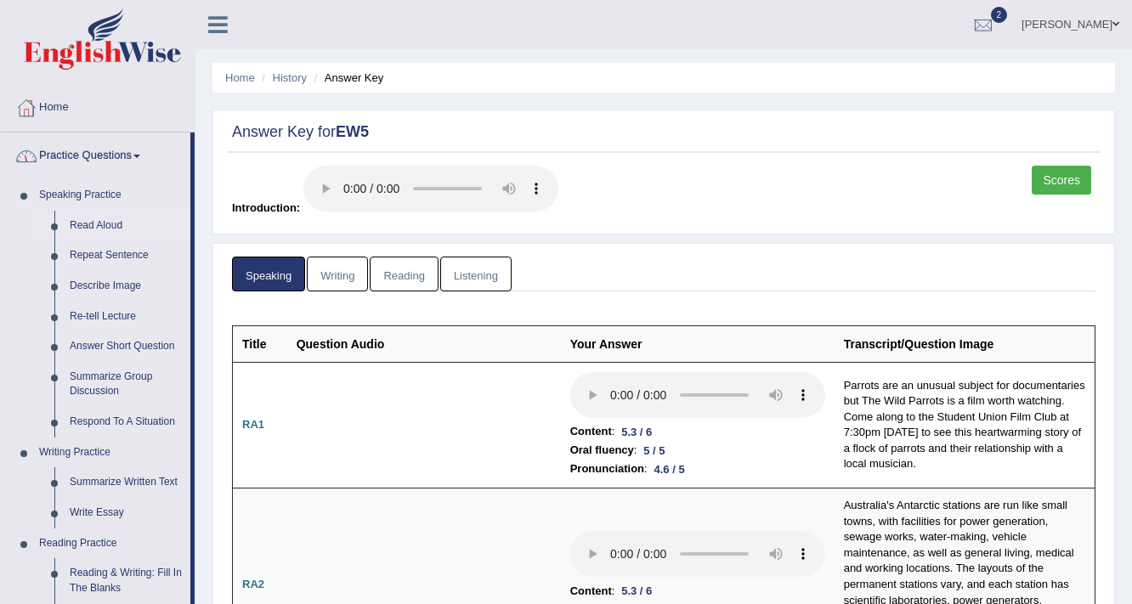
click at [99, 229] on link "Read Aloud" at bounding box center [126, 226] width 128 height 31
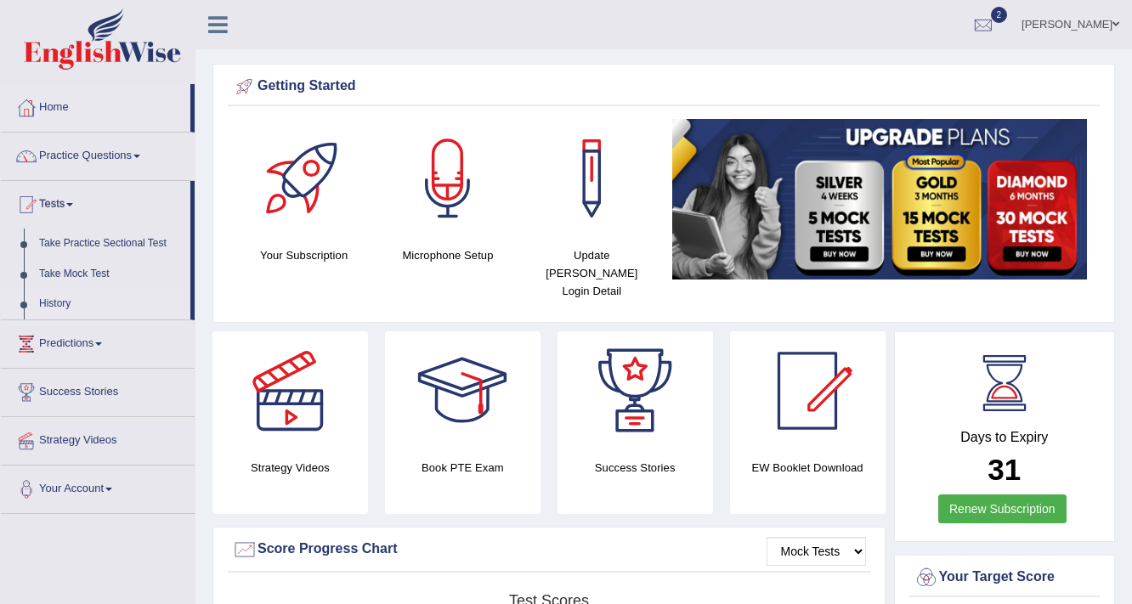
click at [58, 302] on link "History" at bounding box center [110, 304] width 159 height 31
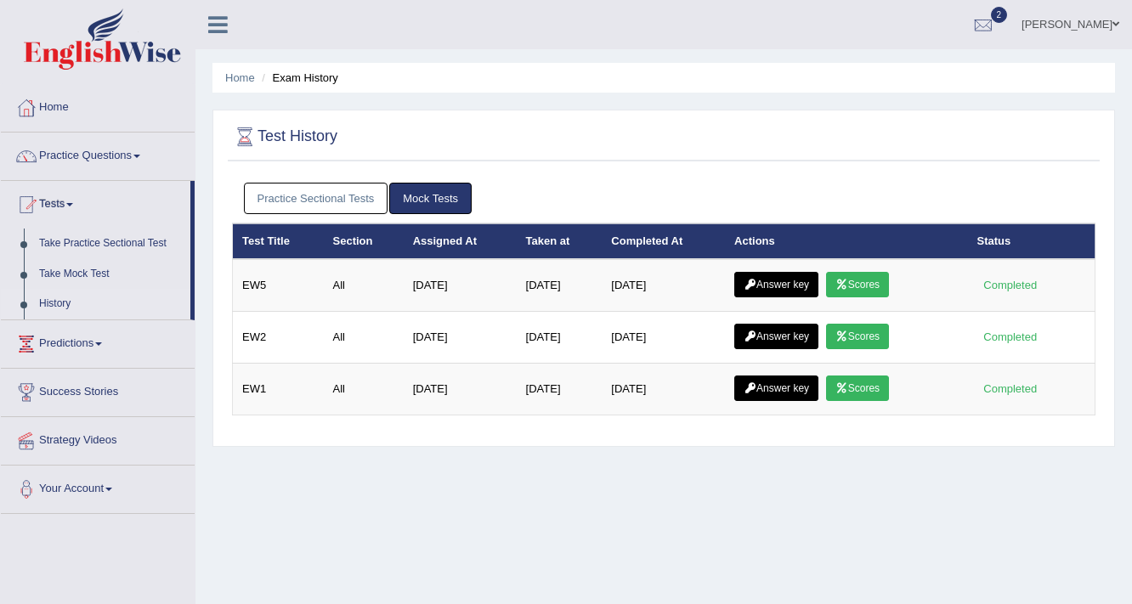
click at [860, 278] on link "Scores" at bounding box center [857, 284] width 63 height 25
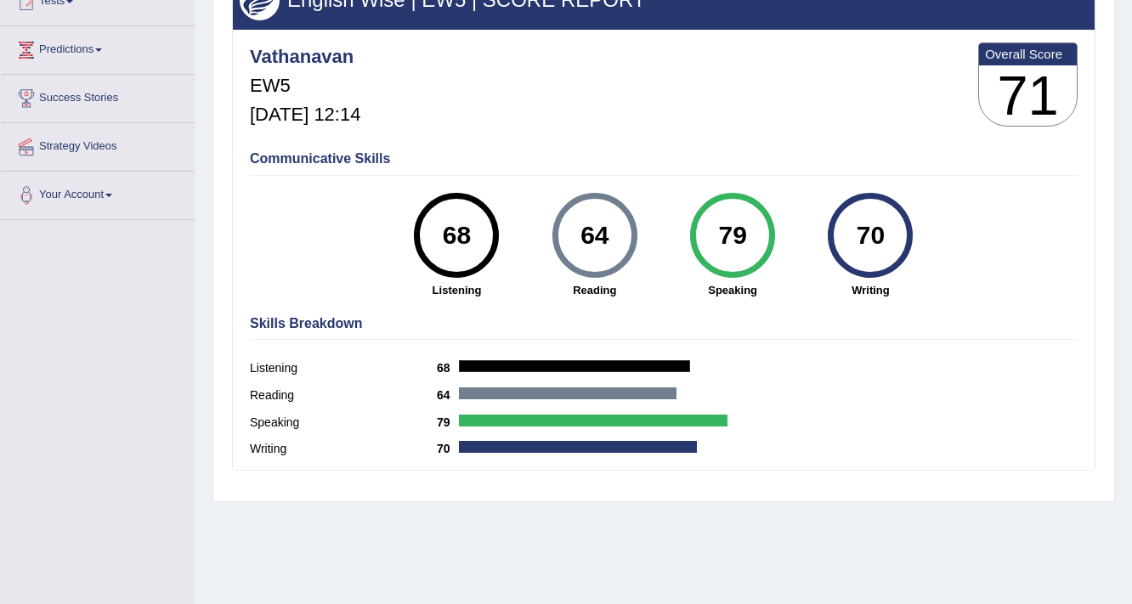
scroll to position [204, 0]
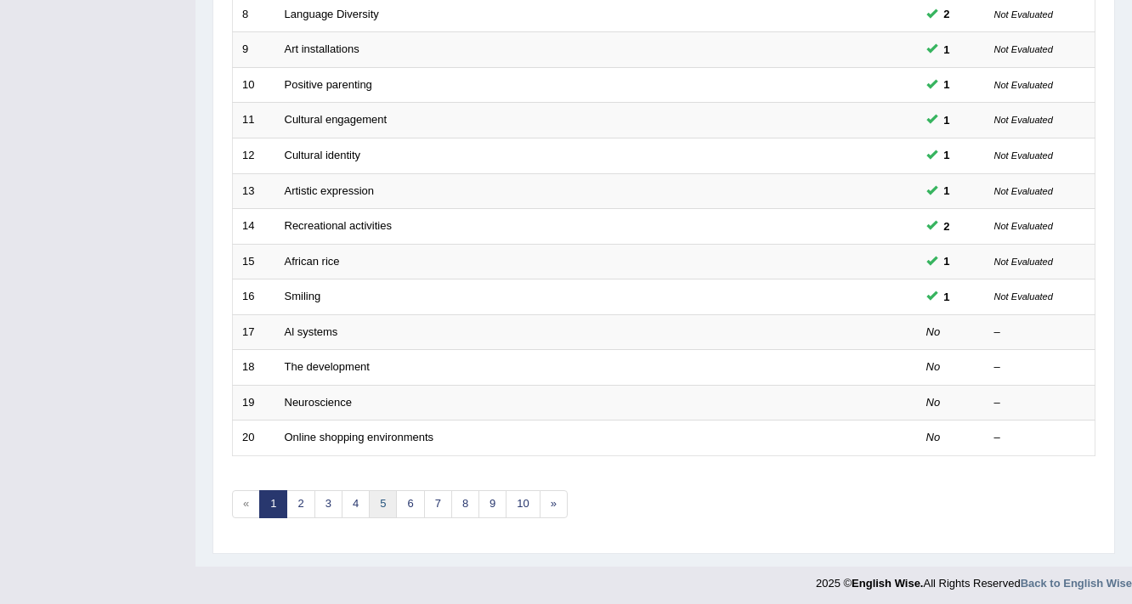
click at [379, 499] on link "5" at bounding box center [383, 504] width 28 height 28
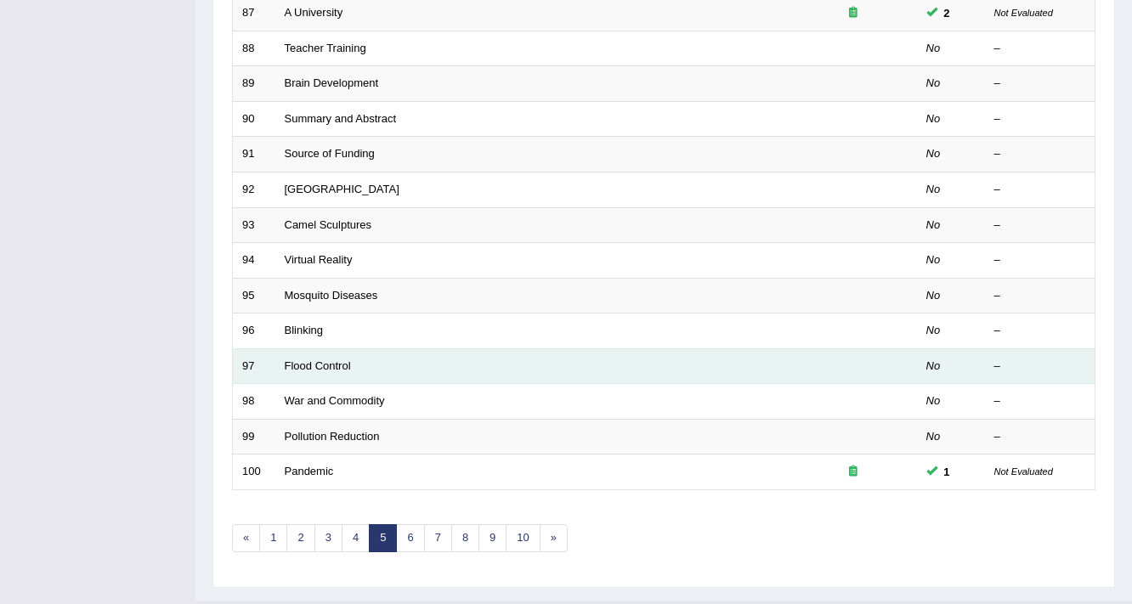
scroll to position [516, 0]
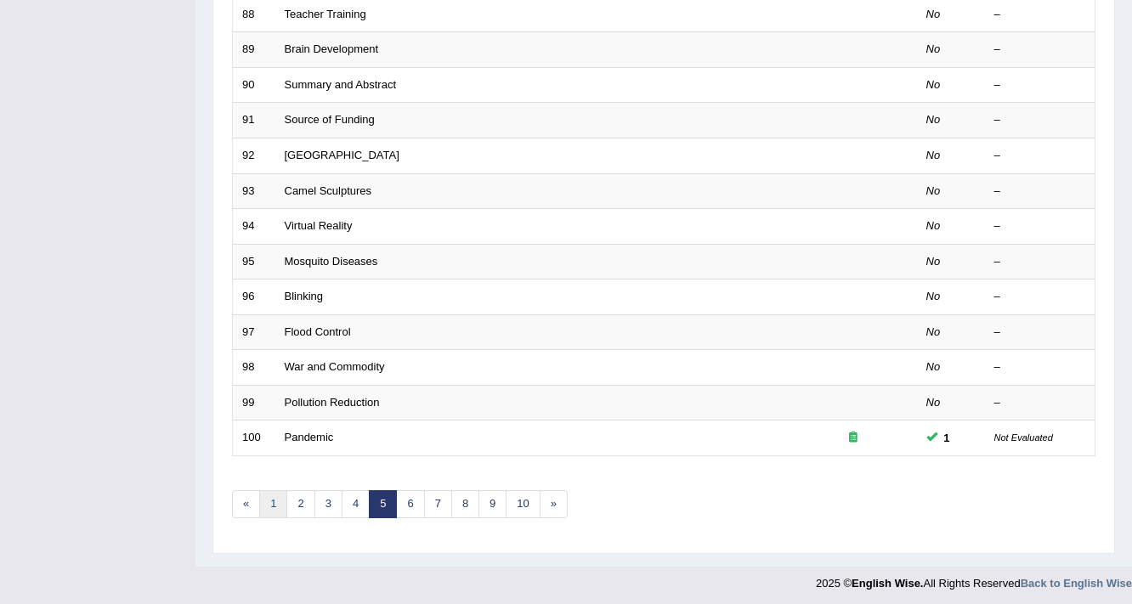
click at [281, 501] on link "1" at bounding box center [273, 504] width 28 height 28
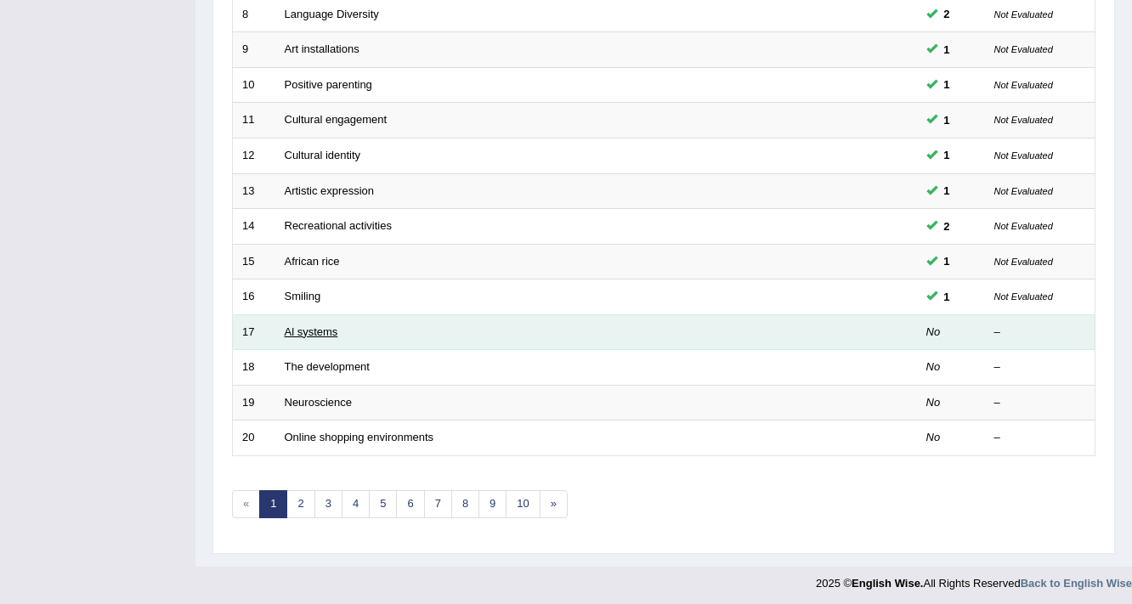
scroll to position [516, 0]
click at [302, 331] on link "Al systems" at bounding box center [312, 331] width 54 height 13
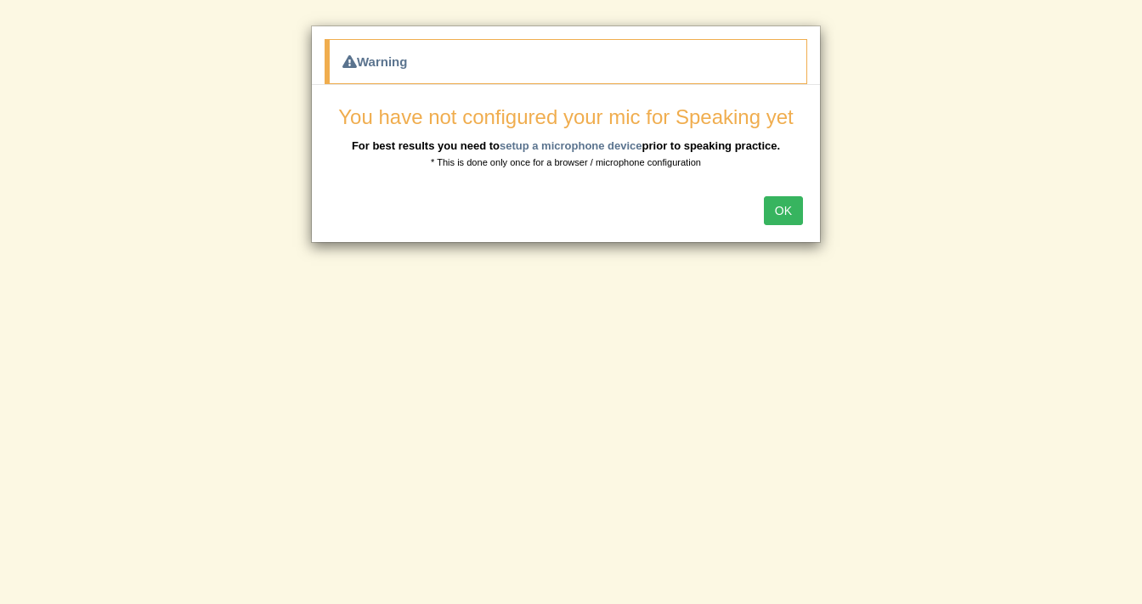
click at [768, 203] on button "OK" at bounding box center [783, 210] width 39 height 29
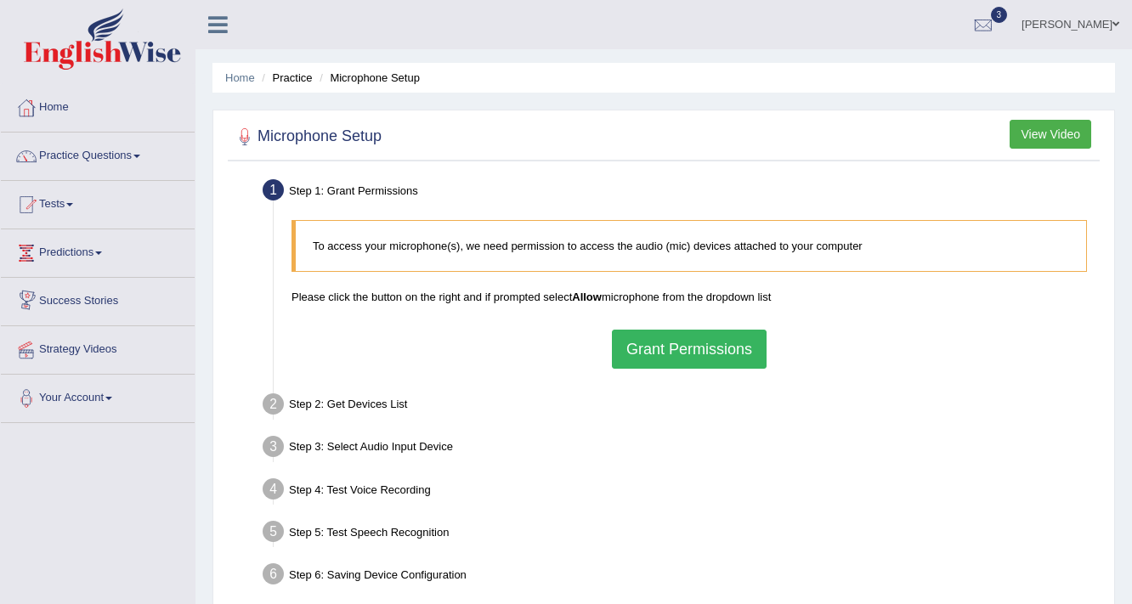
click at [739, 347] on button "Grant Permissions" at bounding box center [689, 349] width 155 height 39
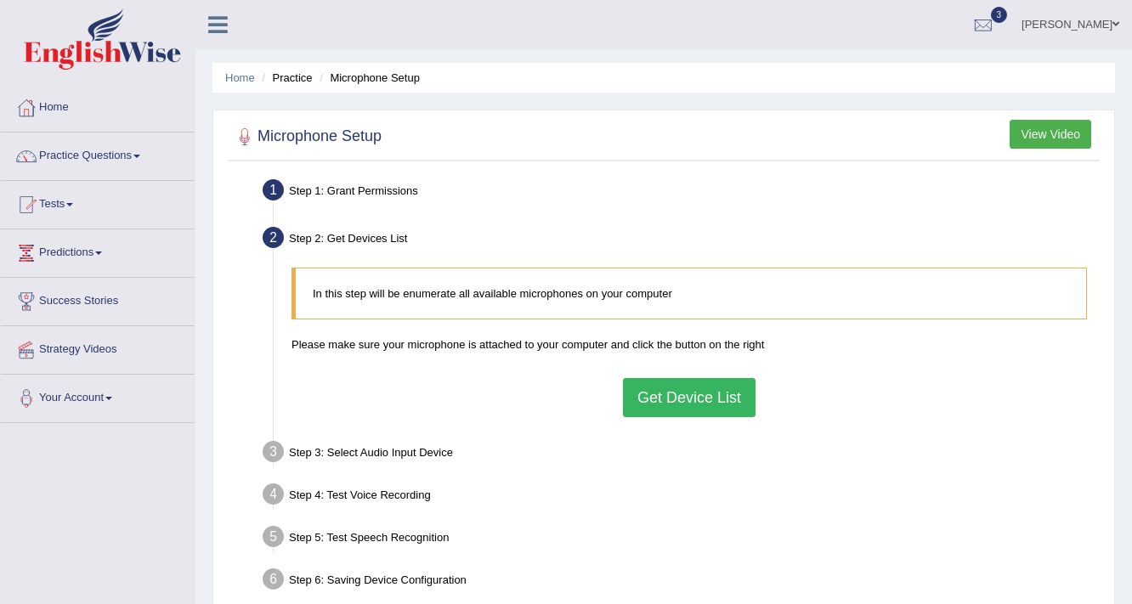
click at [731, 401] on button "Get Device List" at bounding box center [689, 397] width 133 height 39
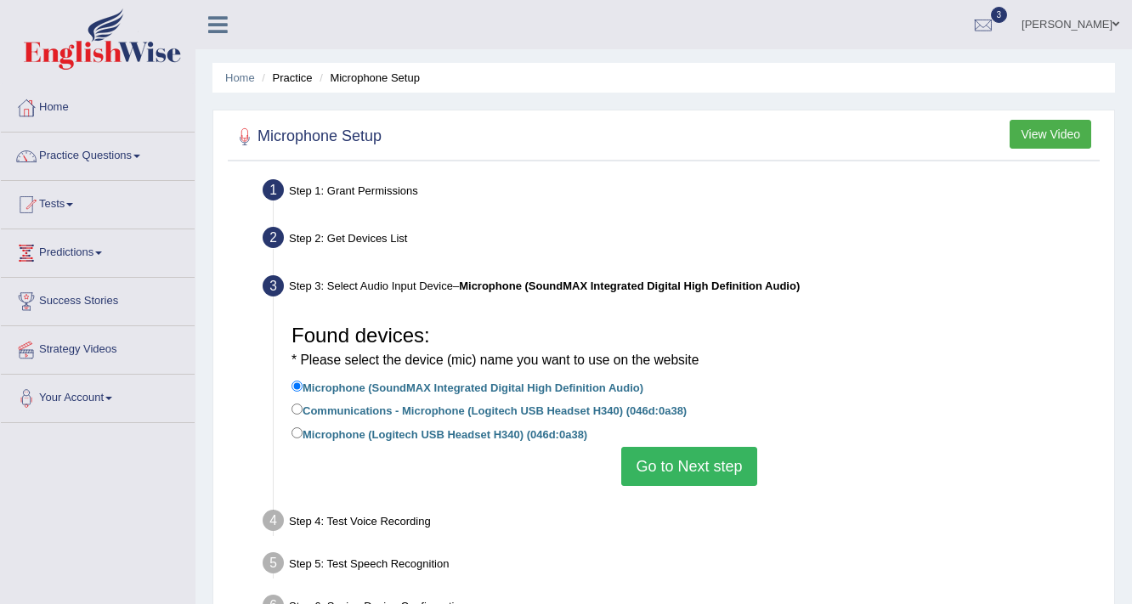
click at [653, 470] on button "Go to Next step" at bounding box center [688, 466] width 135 height 39
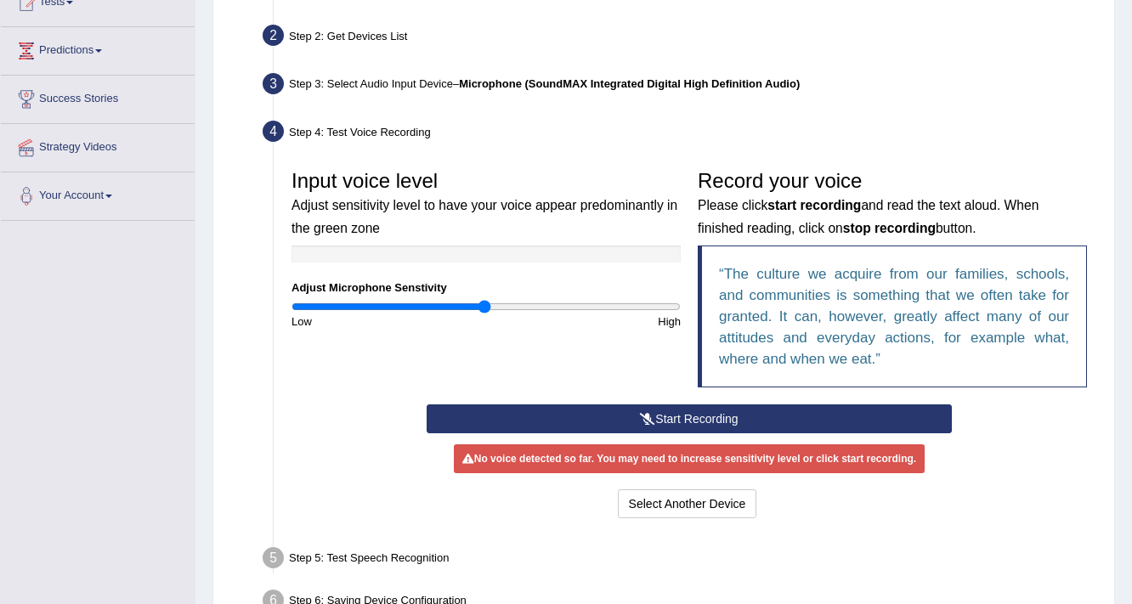
scroll to position [204, 0]
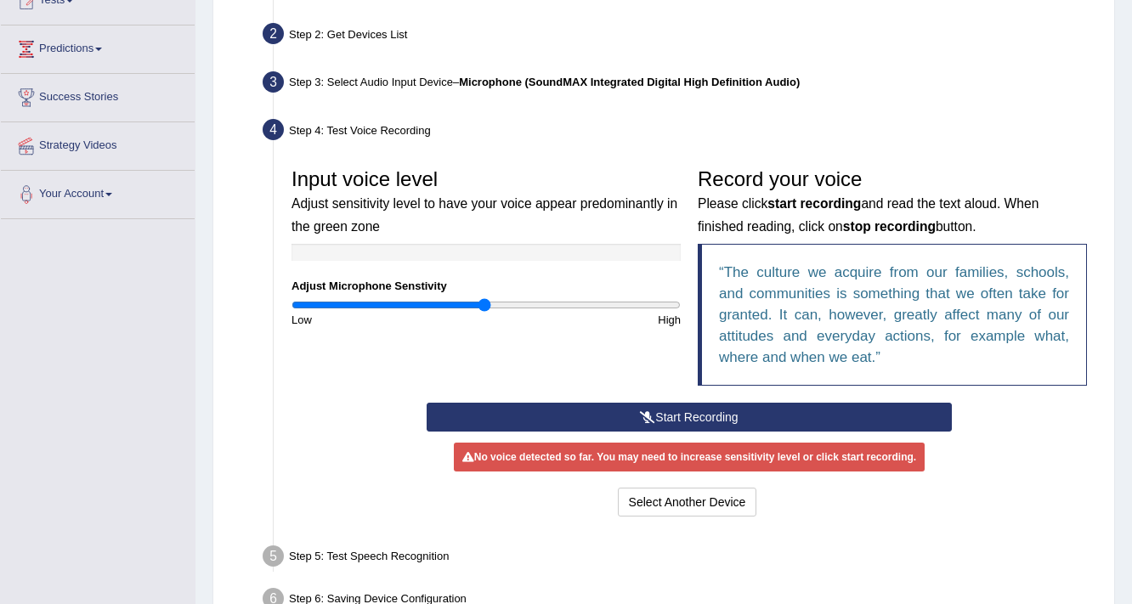
click at [716, 406] on button "Start Recording" at bounding box center [689, 417] width 524 height 29
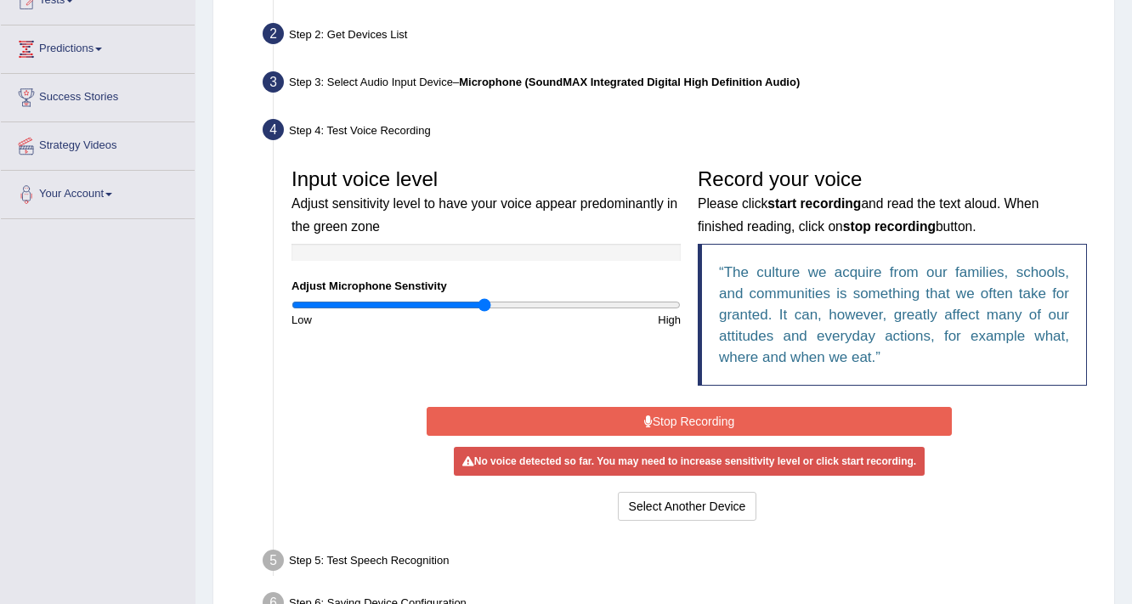
click at [789, 409] on button "Stop Recording" at bounding box center [689, 421] width 524 height 29
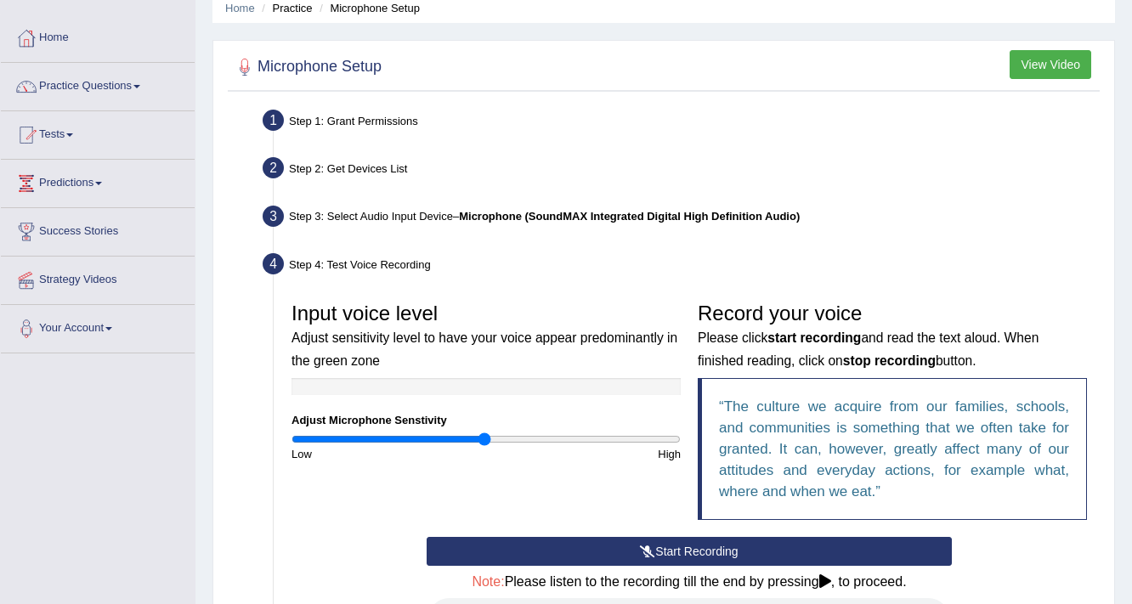
scroll to position [68, 0]
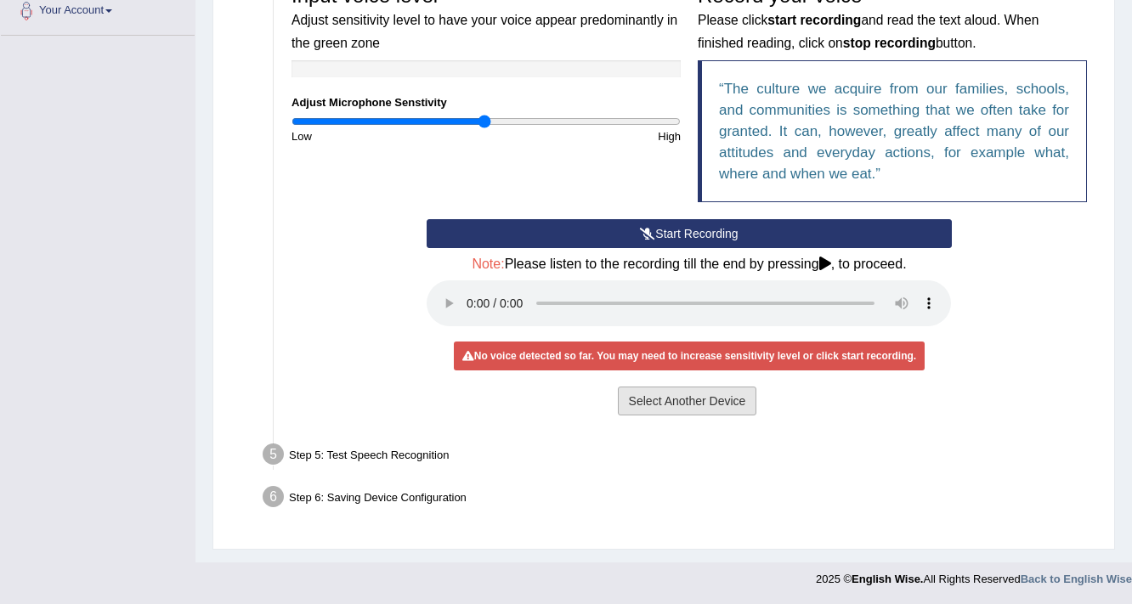
click at [722, 402] on button "Select Another Device" at bounding box center [687, 401] width 139 height 29
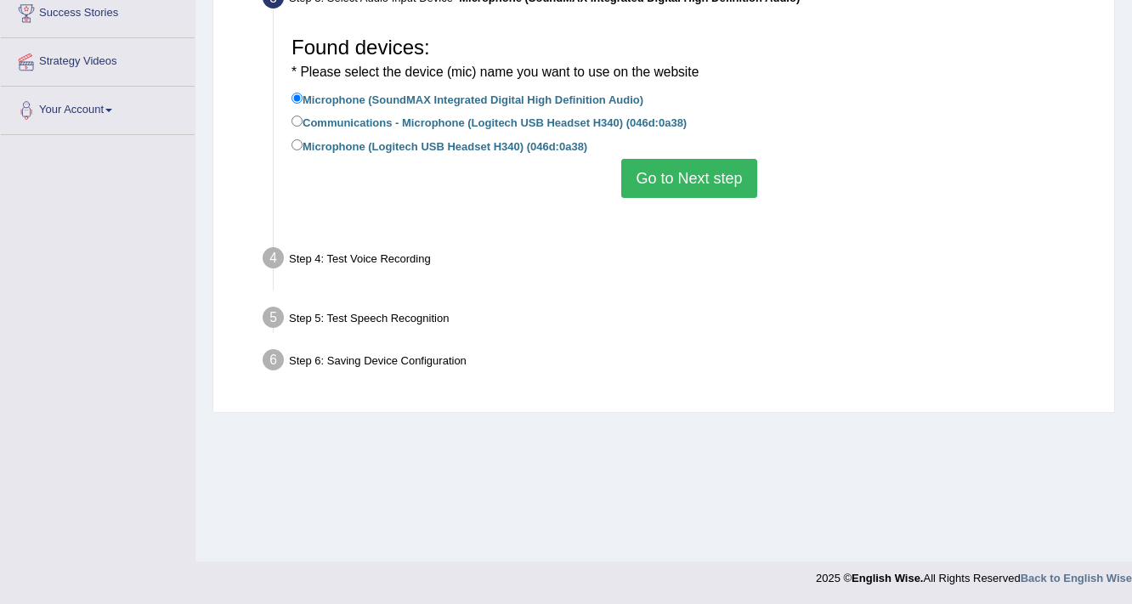
scroll to position [288, 0]
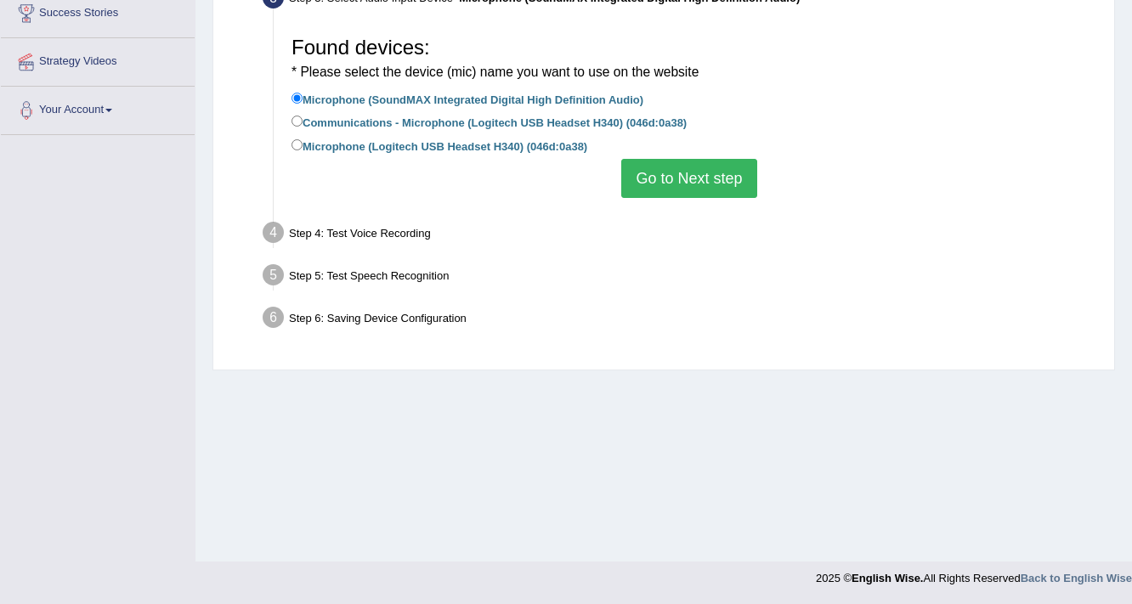
click at [432, 141] on label "Microphone (Logitech USB Headset H340) (046d:0a38)" at bounding box center [439, 145] width 296 height 19
click at [303, 141] on input "Microphone (Logitech USB Headset H340) (046d:0a38)" at bounding box center [296, 144] width 11 height 11
radio input "true"
click at [655, 208] on ul "Step 1: Grant Permissions To access your microphone(s), we need permission to a…" at bounding box center [663, 112] width 863 height 453
click at [637, 111] on li "Microphone (SoundMAX Integrated Digital High Definition Audio)" at bounding box center [688, 100] width 795 height 23
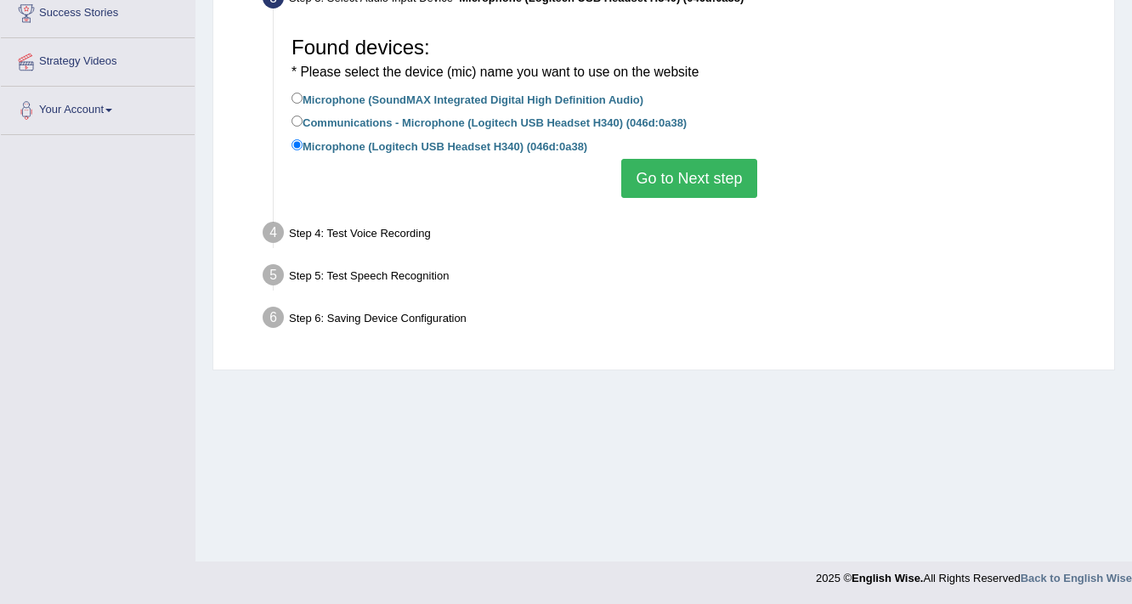
click at [646, 116] on label "Communications - Microphone (Logitech USB Headset H340) (046d:0a38)" at bounding box center [488, 121] width 395 height 19
click at [303, 116] on input "Communications - Microphone (Logitech USB Headset H340) (046d:0a38)" at bounding box center [296, 121] width 11 height 11
radio input "true"
click at [659, 167] on button "Go to Next step" at bounding box center [688, 178] width 135 height 39
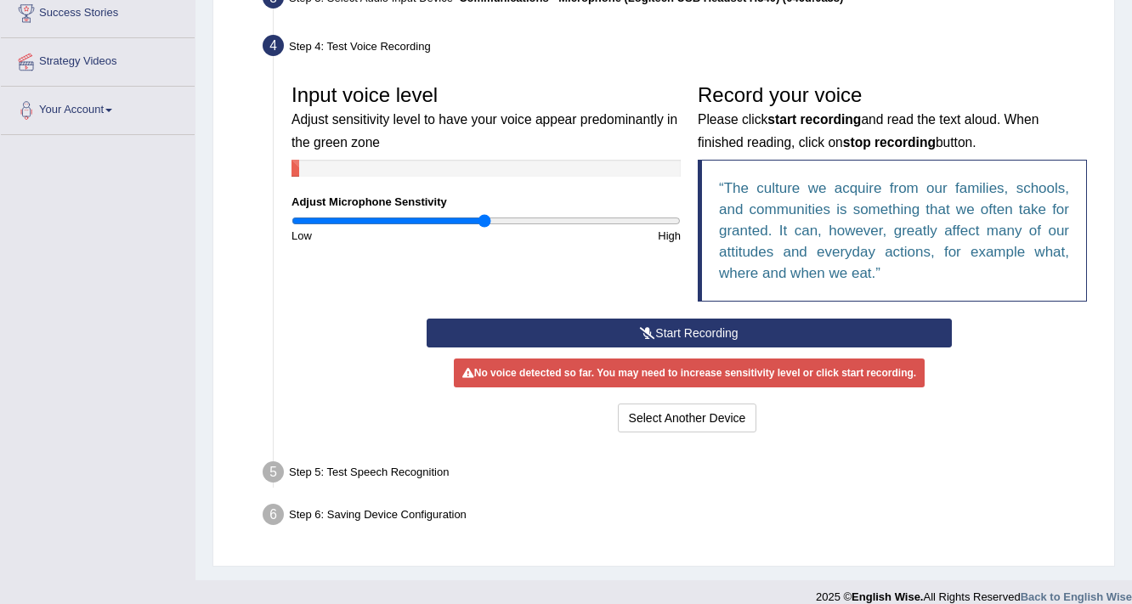
click at [699, 320] on button "Start Recording" at bounding box center [689, 333] width 524 height 29
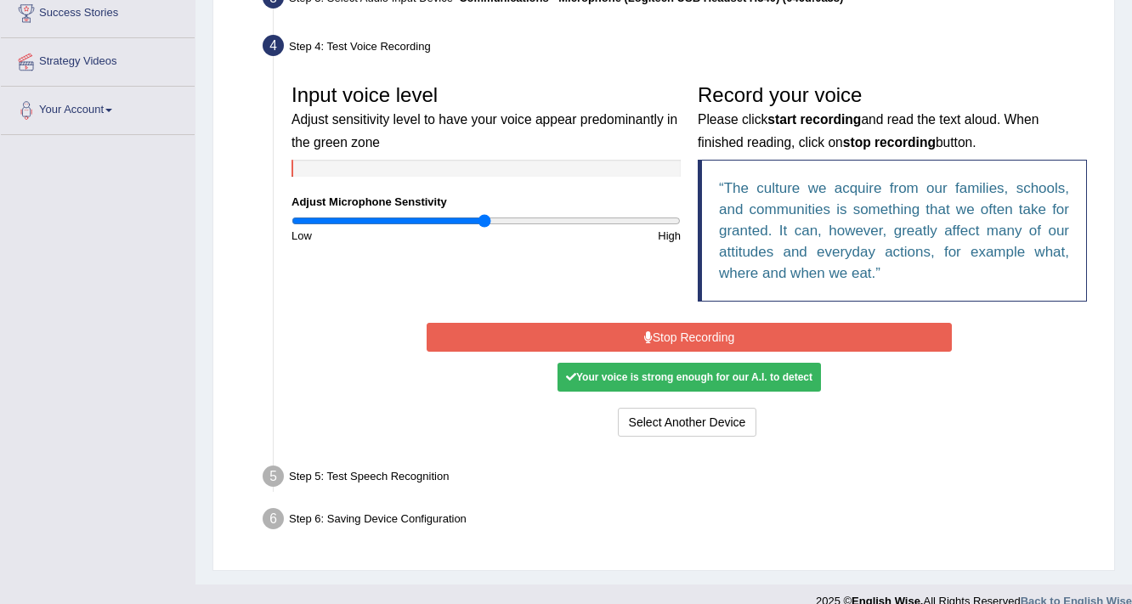
click at [726, 376] on div "Your voice is strong enough for our A.I. to detect" at bounding box center [688, 377] width 263 height 29
click at [749, 343] on button "Stop Recording" at bounding box center [689, 337] width 524 height 29
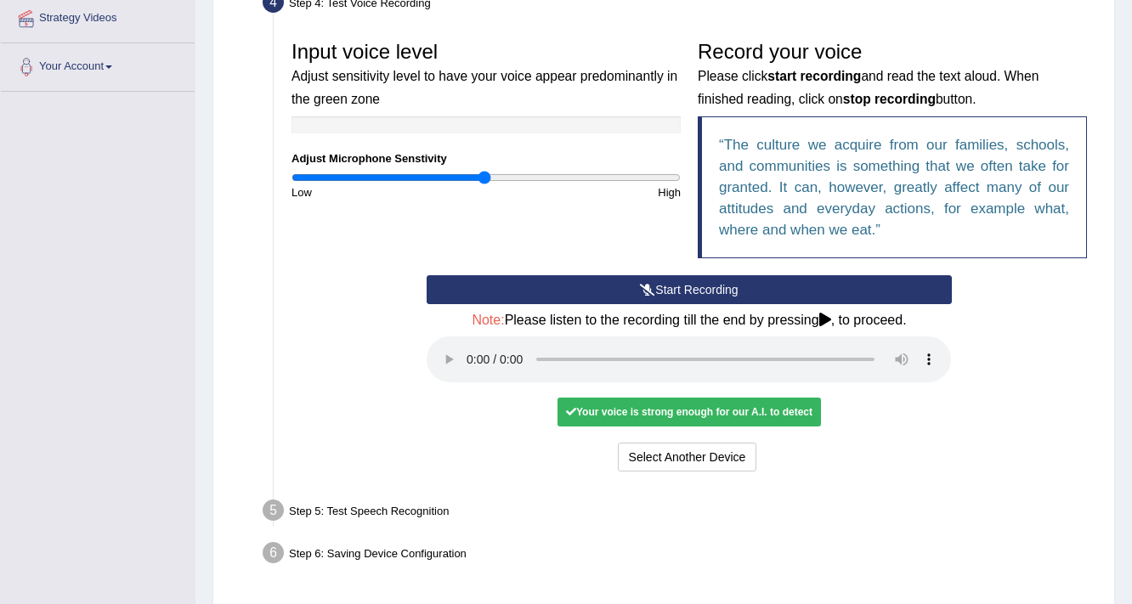
scroll to position [356, 0]
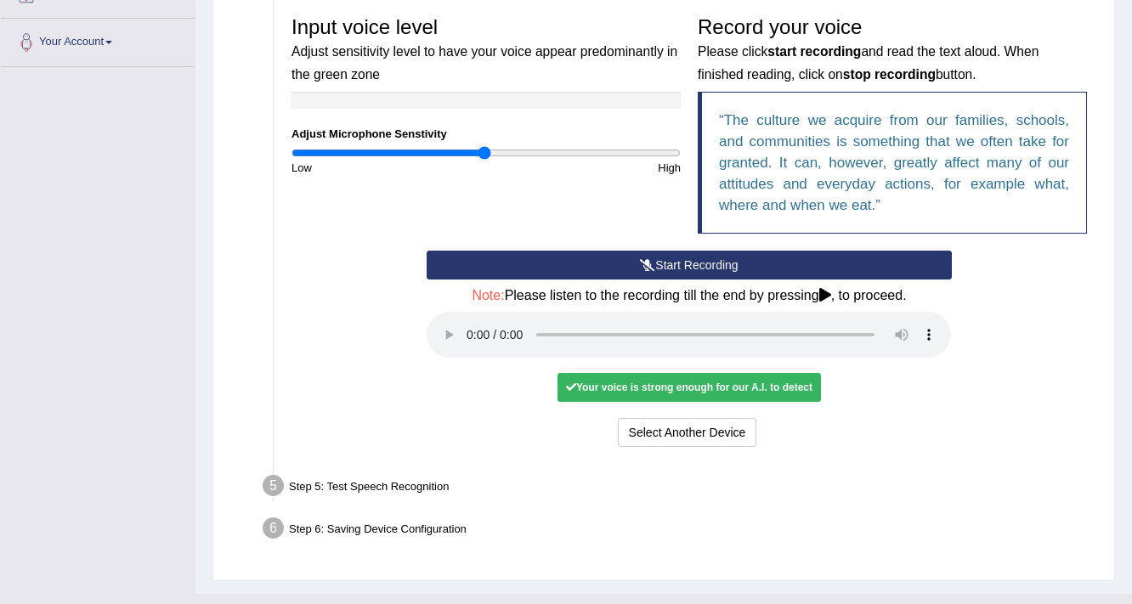
click at [710, 377] on div "Your voice is strong enough for our A.I. to detect" at bounding box center [688, 387] width 263 height 29
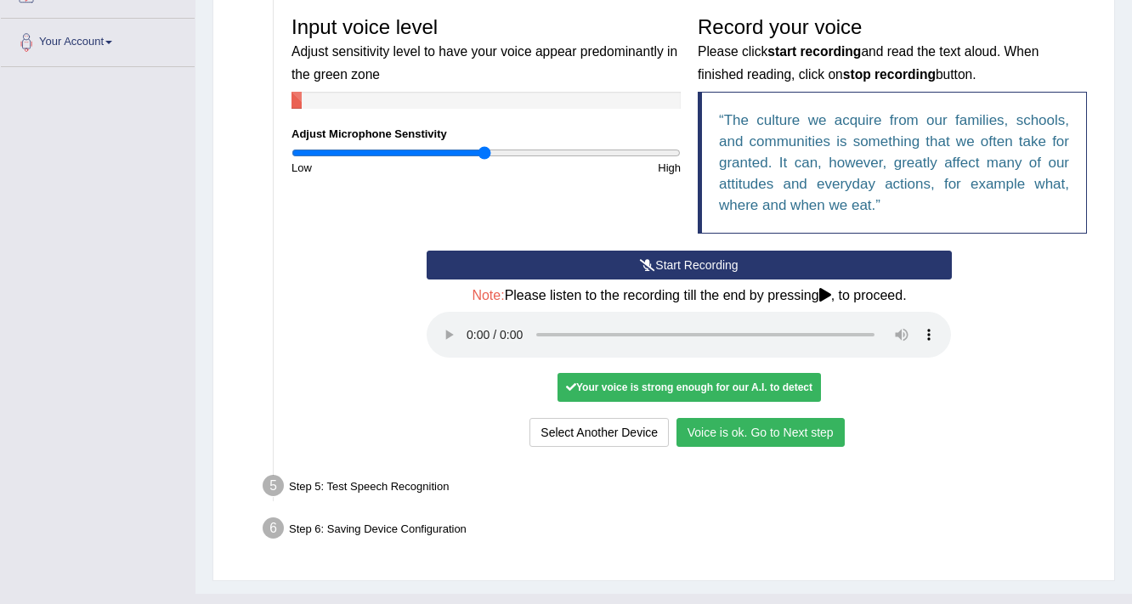
click at [753, 432] on button "Voice is ok. Go to Next step" at bounding box center [760, 432] width 168 height 29
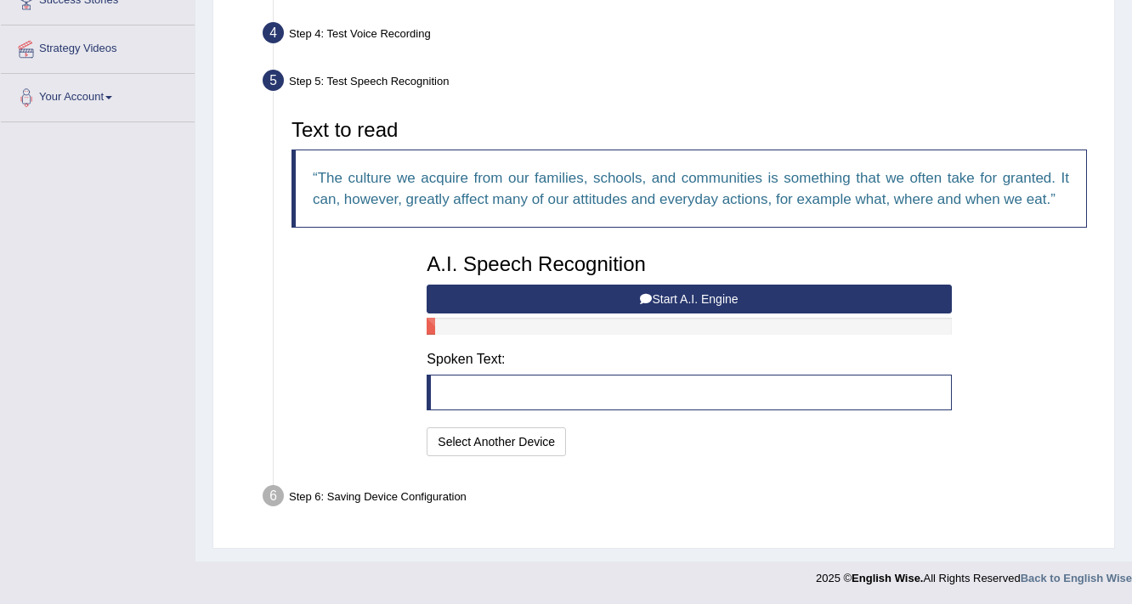
scroll to position [299, 0]
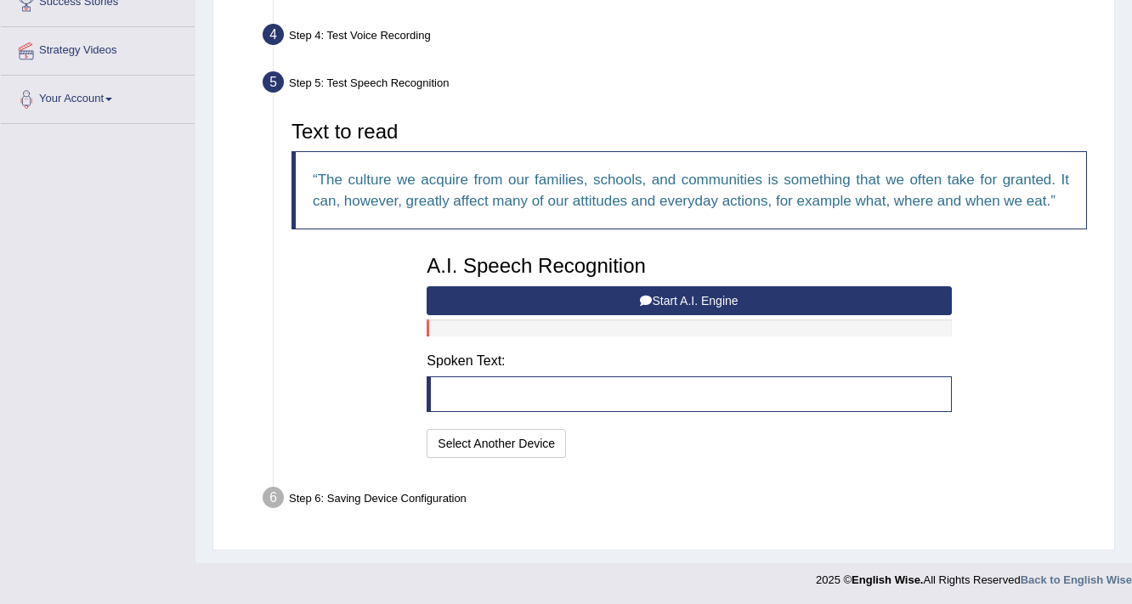
click at [569, 303] on button "Start A.I. Engine" at bounding box center [689, 300] width 524 height 29
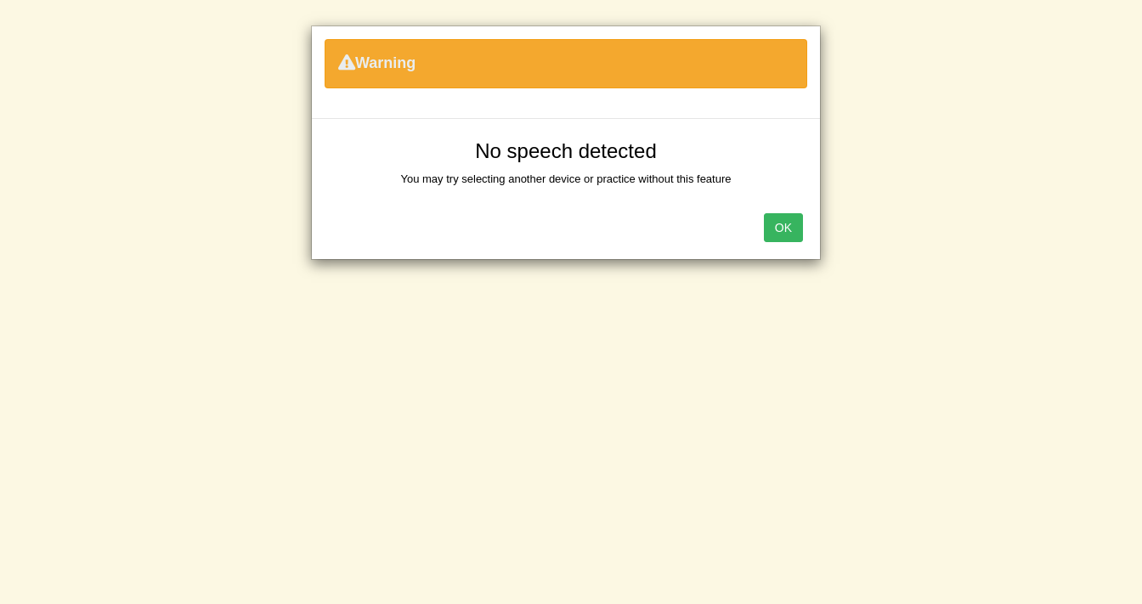
click at [775, 225] on button "OK" at bounding box center [783, 227] width 39 height 29
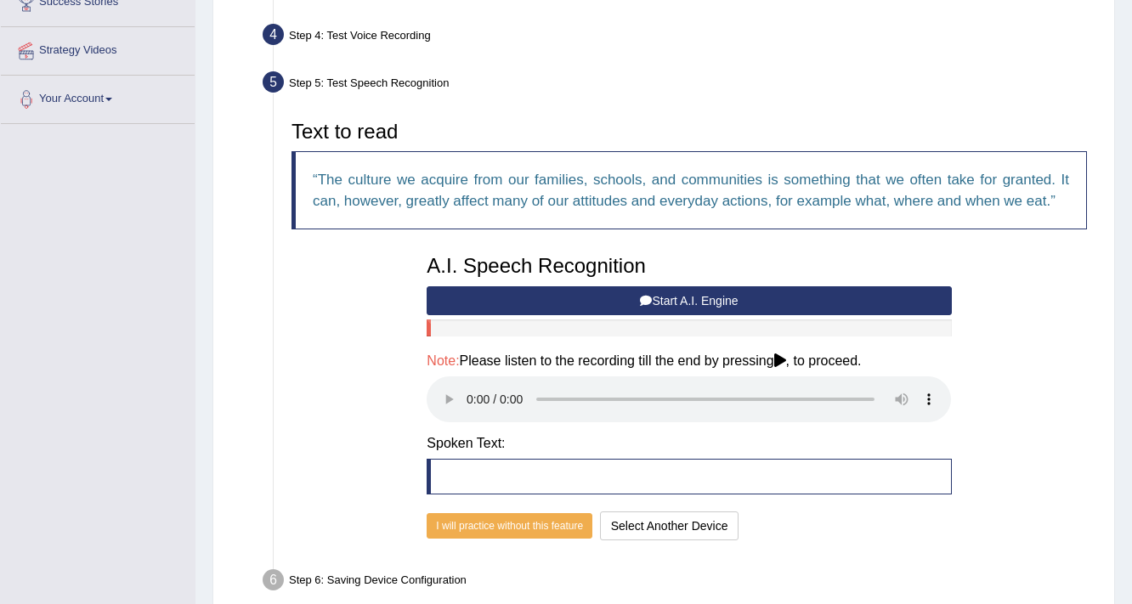
click at [682, 297] on button "Start A.I. Engine" at bounding box center [689, 300] width 524 height 29
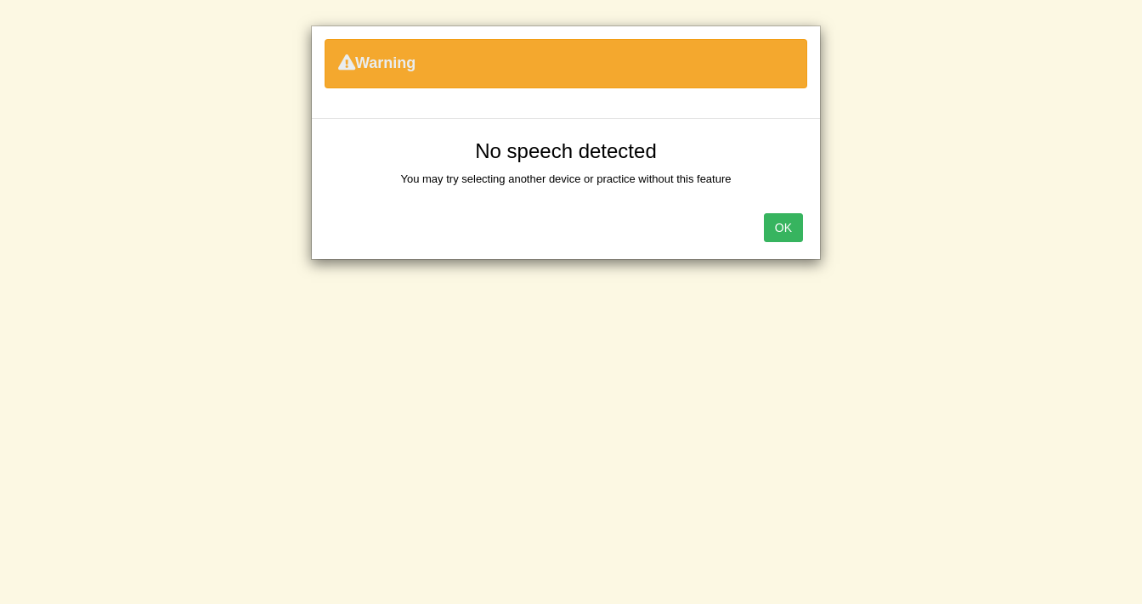
click at [805, 240] on div "OK" at bounding box center [566, 229] width 508 height 59
click at [802, 238] on button "OK" at bounding box center [783, 227] width 39 height 29
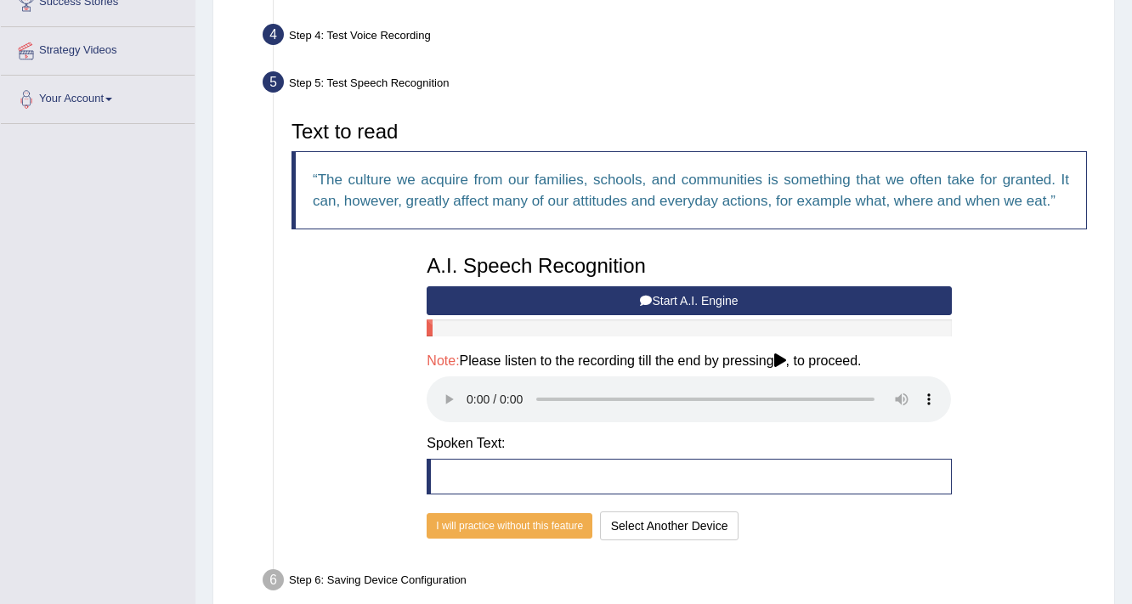
click at [688, 306] on button "Start A.I. Engine" at bounding box center [689, 300] width 524 height 29
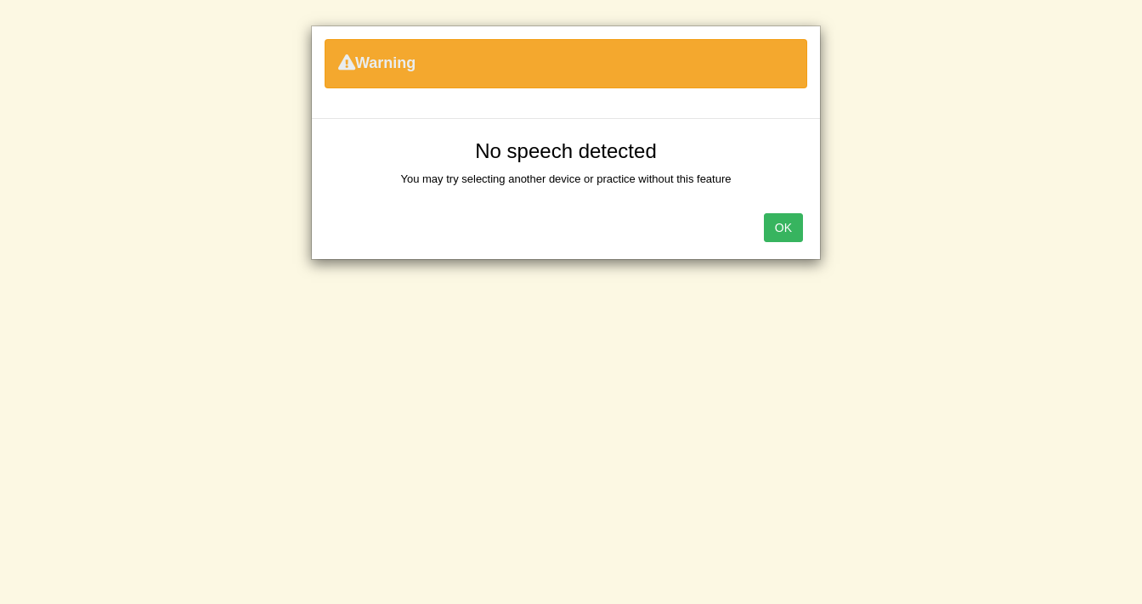
click at [772, 221] on button "OK" at bounding box center [783, 227] width 39 height 29
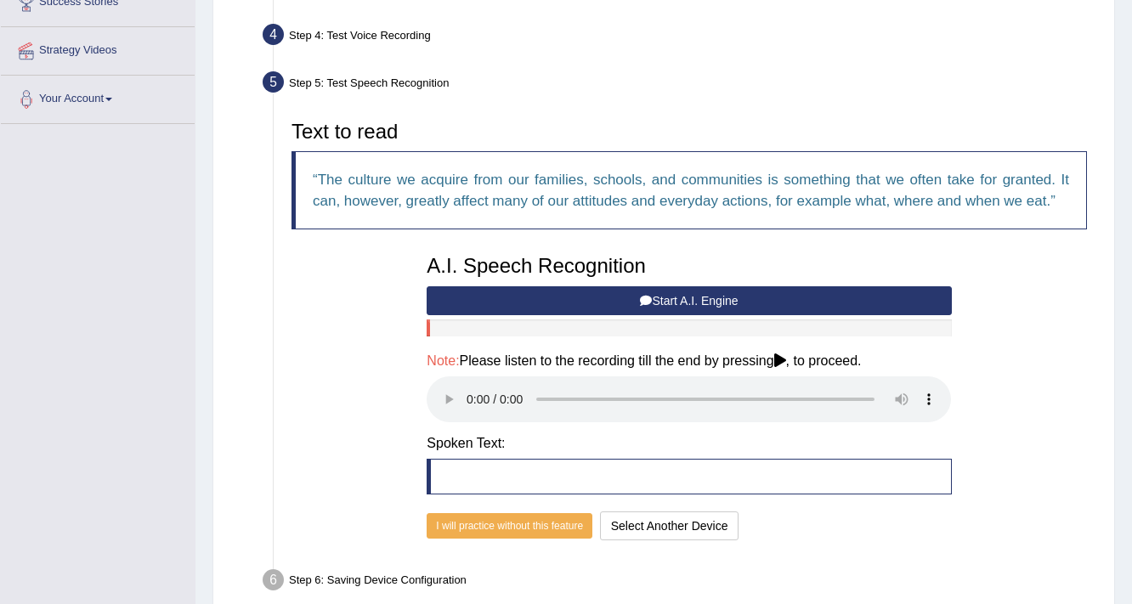
scroll to position [0, 0]
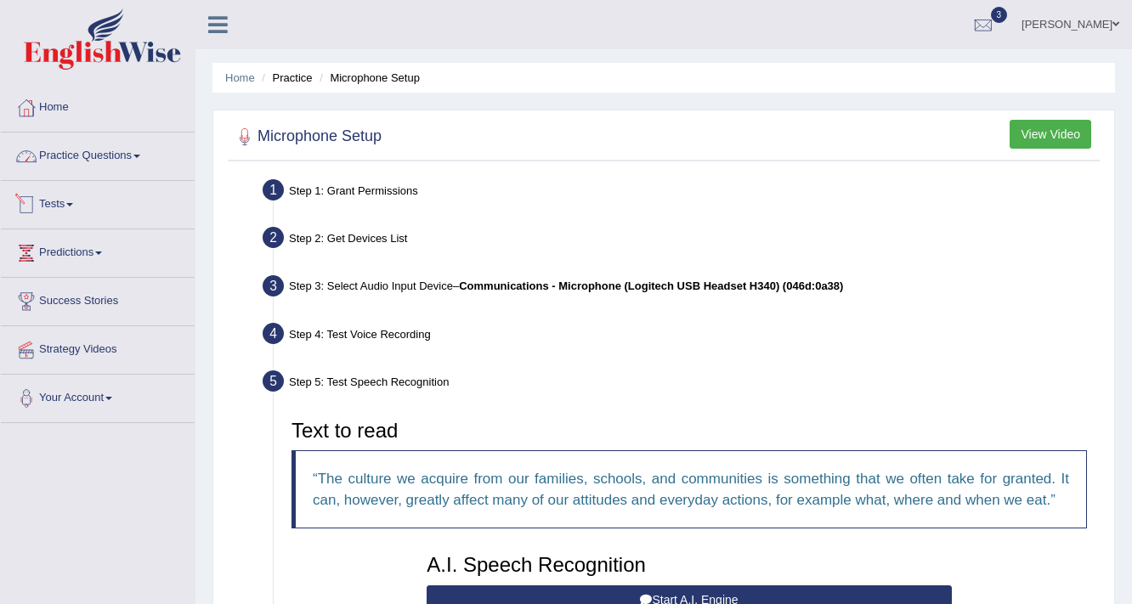
click at [71, 202] on link "Tests" at bounding box center [98, 202] width 194 height 42
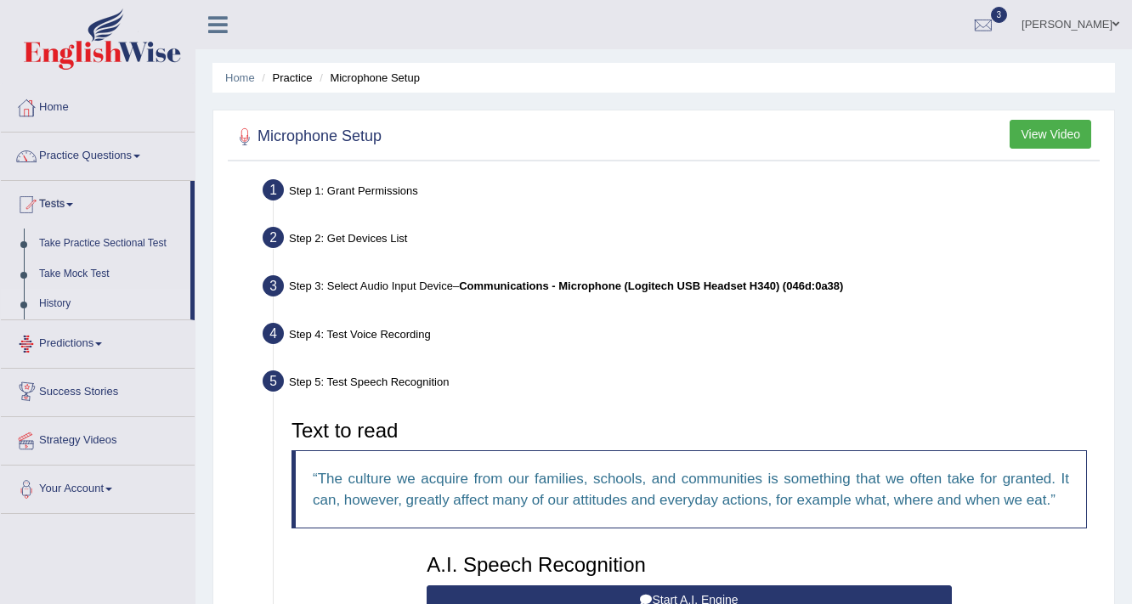
click at [58, 302] on link "History" at bounding box center [110, 304] width 159 height 31
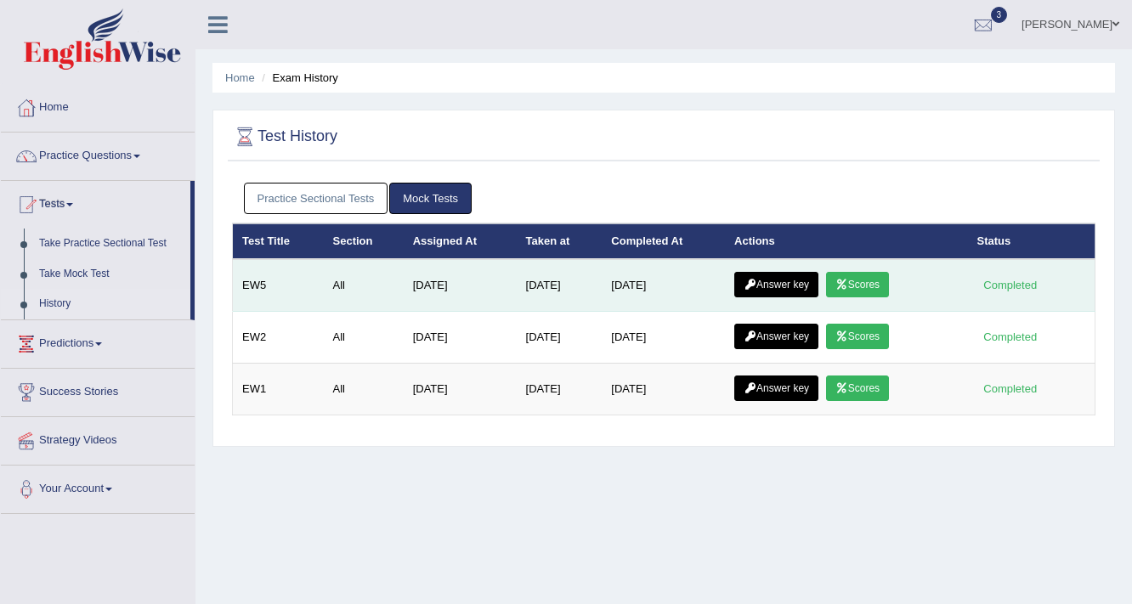
click at [775, 280] on link "Answer key" at bounding box center [776, 284] width 84 height 25
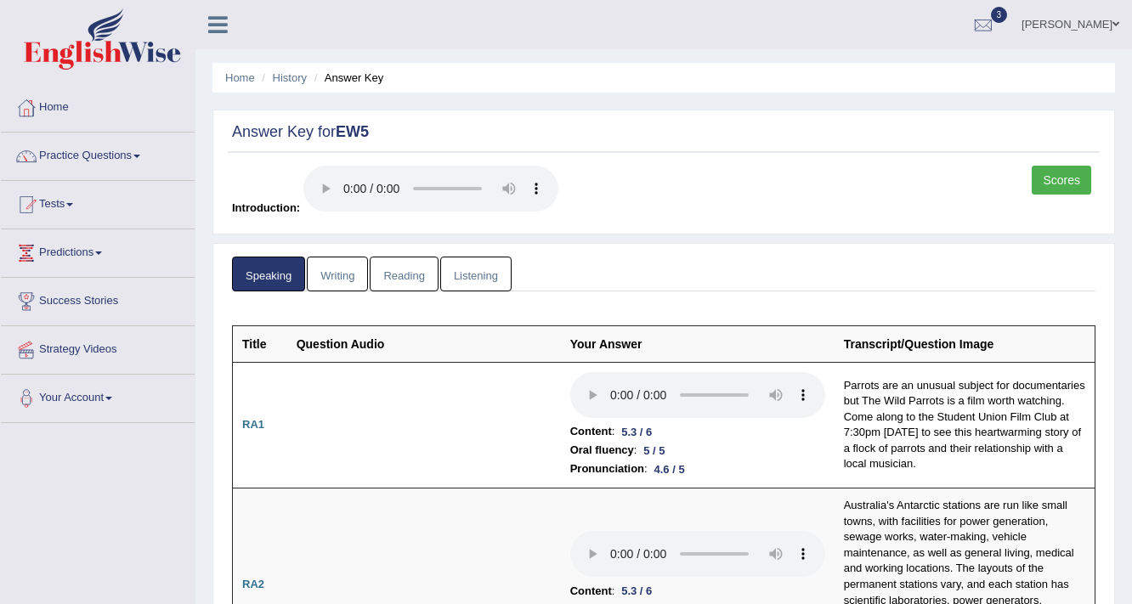
click at [367, 269] on li "Writing" at bounding box center [338, 274] width 63 height 35
click at [478, 269] on link "Listening" at bounding box center [475, 274] width 71 height 35
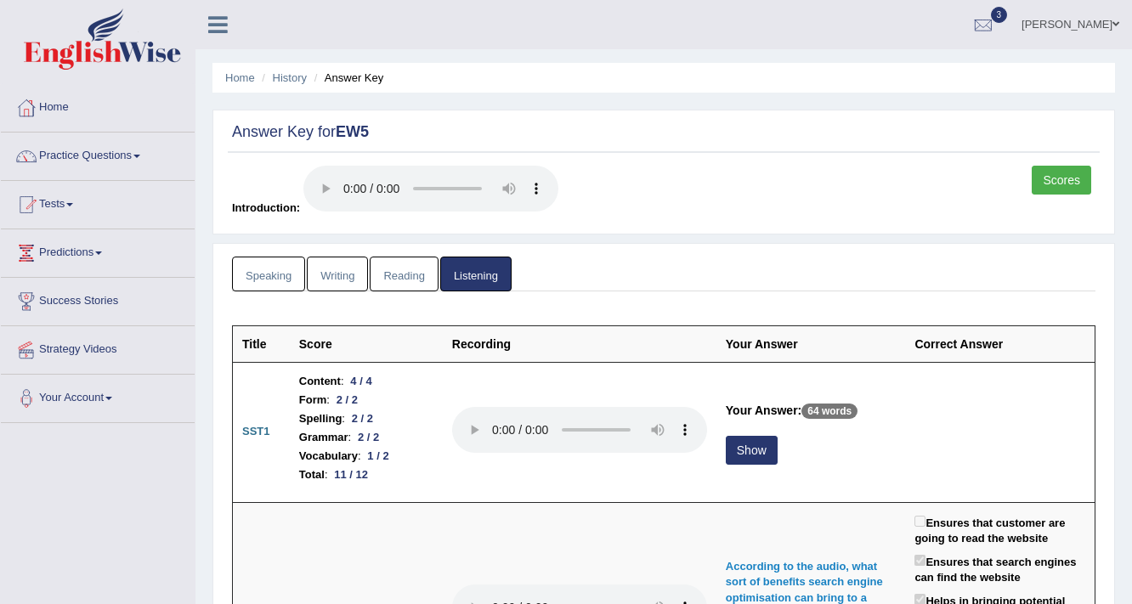
click at [1068, 184] on link "Scores" at bounding box center [1061, 180] width 59 height 29
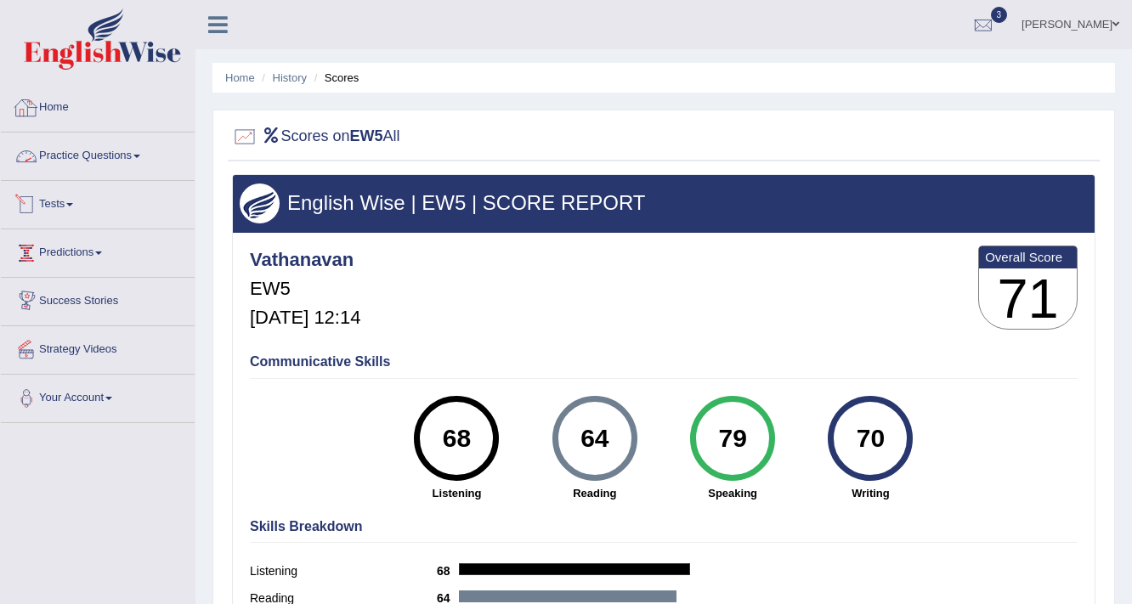
click at [88, 148] on link "Practice Questions" at bounding box center [98, 154] width 194 height 42
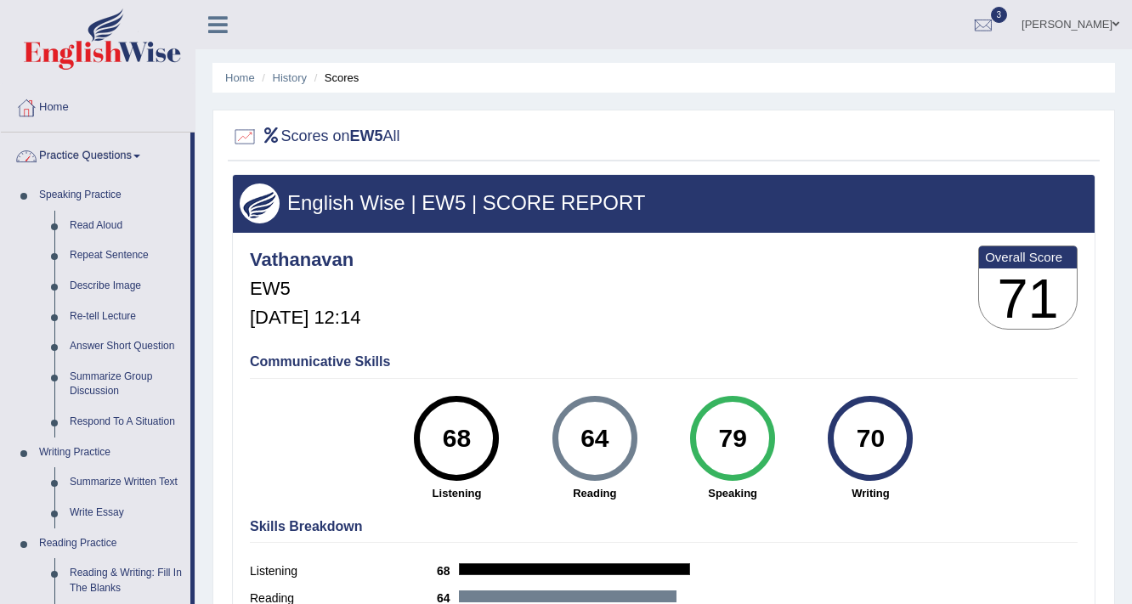
click at [112, 148] on link "Practice Questions" at bounding box center [96, 154] width 190 height 42
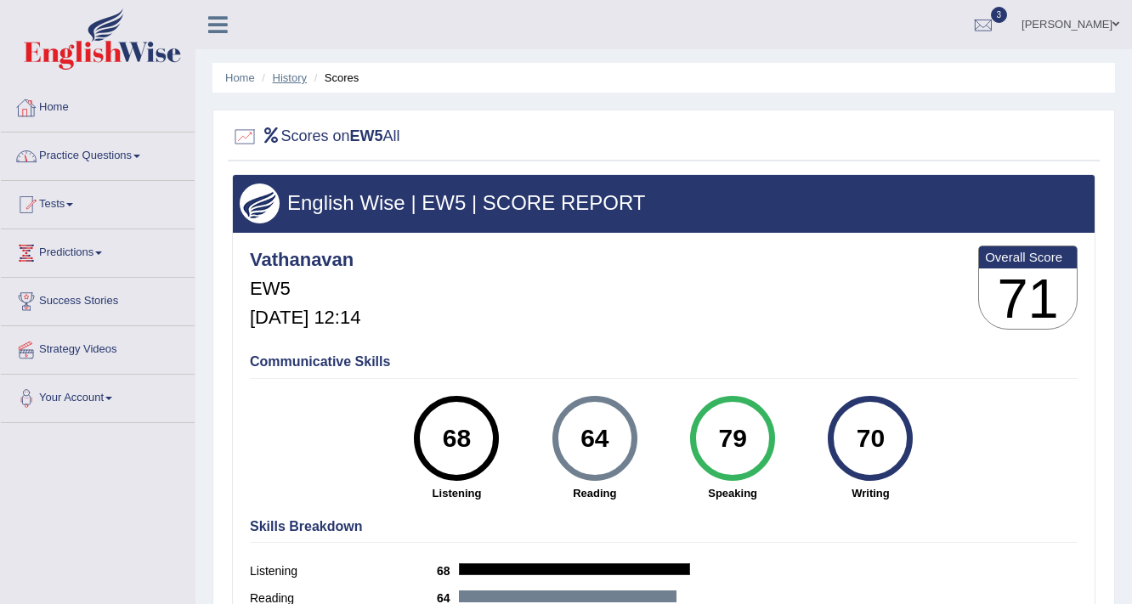
click at [275, 75] on link "History" at bounding box center [290, 77] width 34 height 13
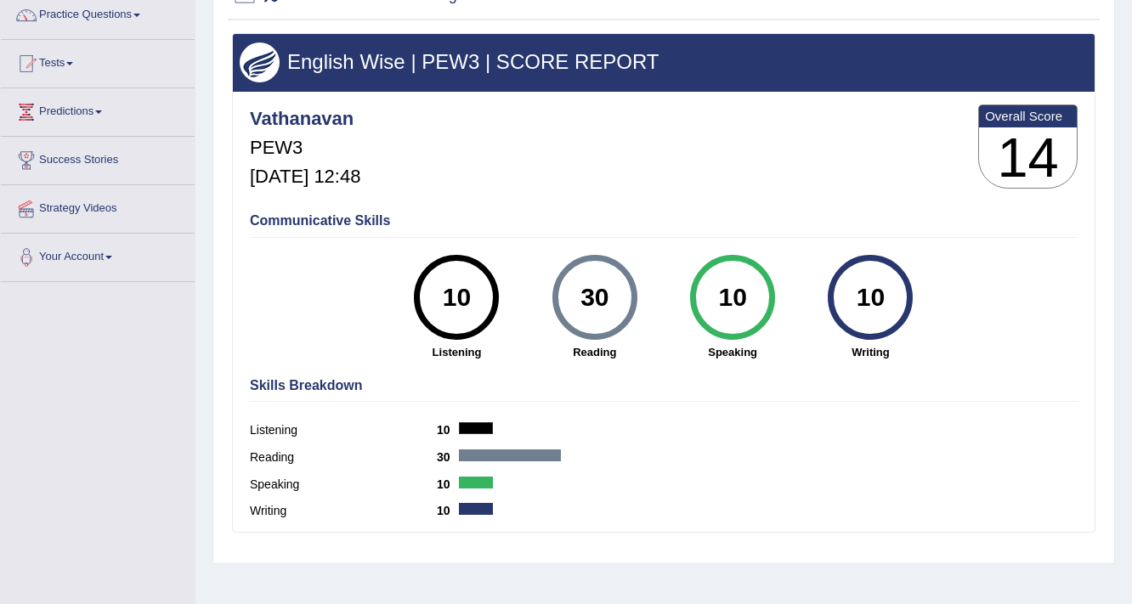
scroll to position [16, 0]
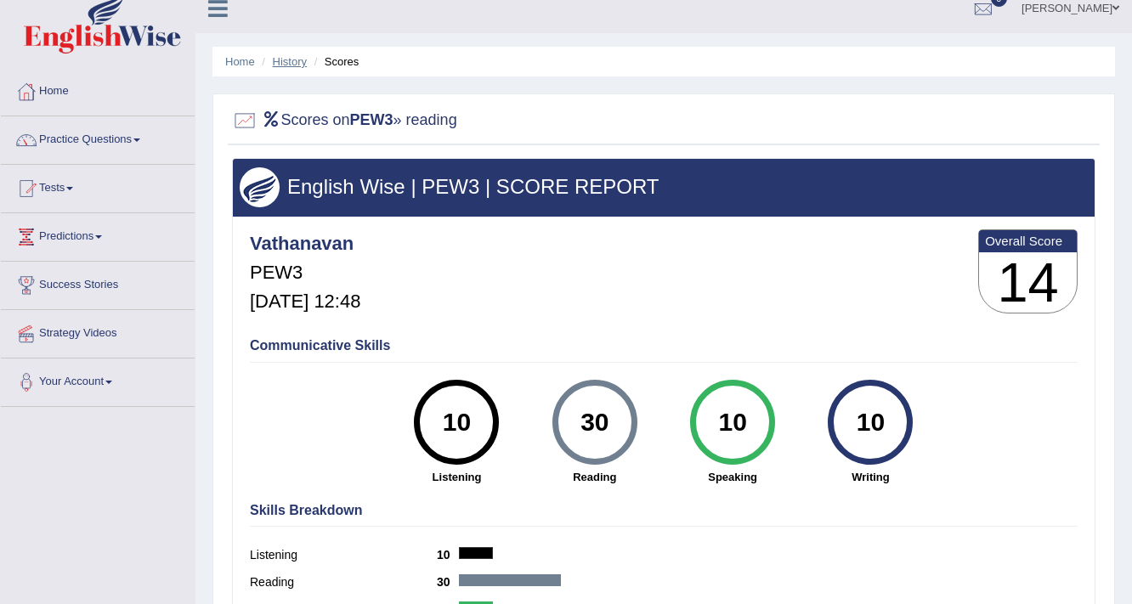
click at [289, 61] on link "History" at bounding box center [290, 61] width 34 height 13
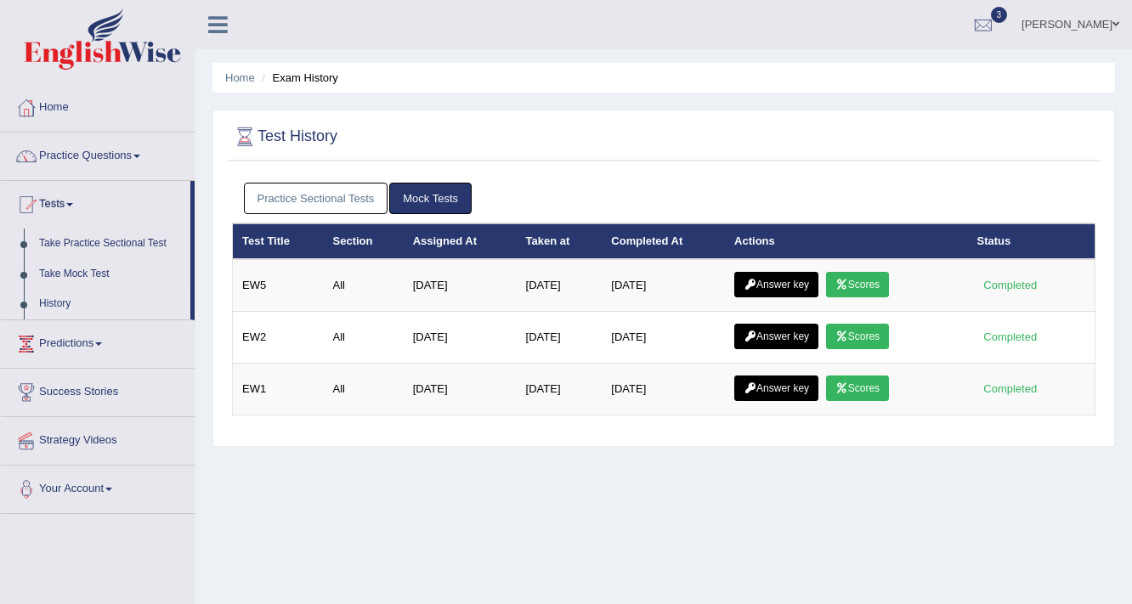
click at [367, 184] on link "Practice Sectional Tests" at bounding box center [316, 198] width 144 height 31
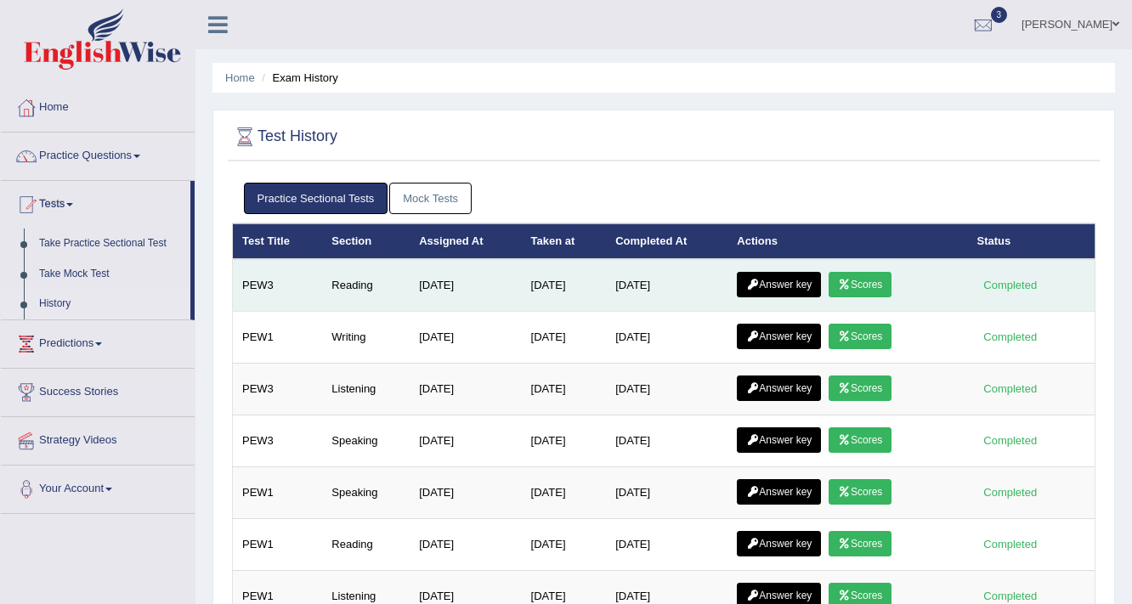
click at [795, 275] on link "Answer key" at bounding box center [779, 284] width 84 height 25
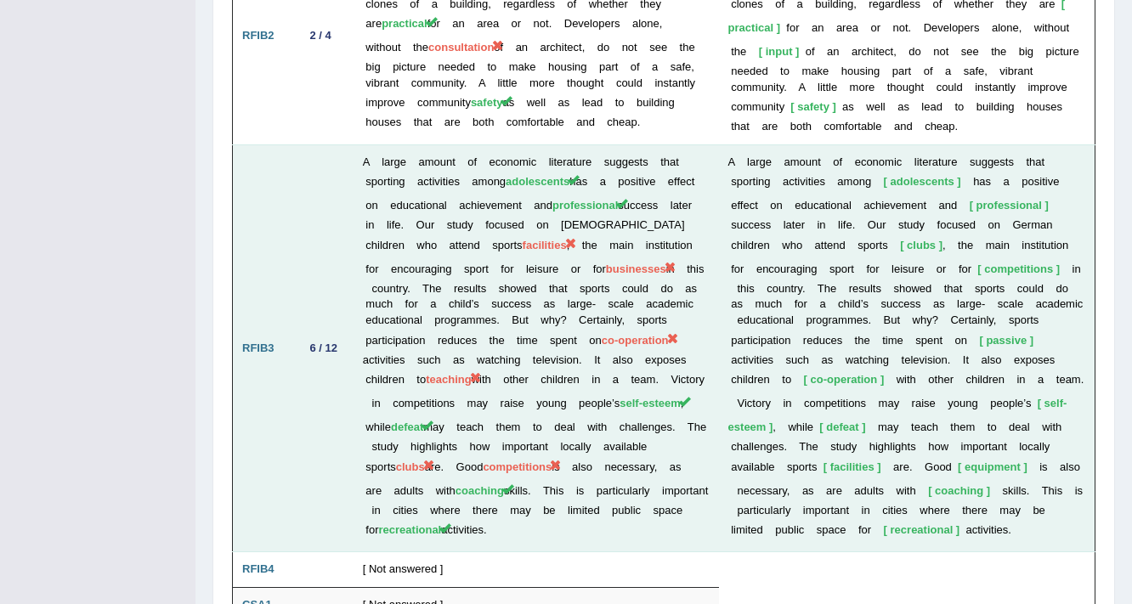
scroll to position [2835, 0]
